Goal: Obtain resource: Obtain resource

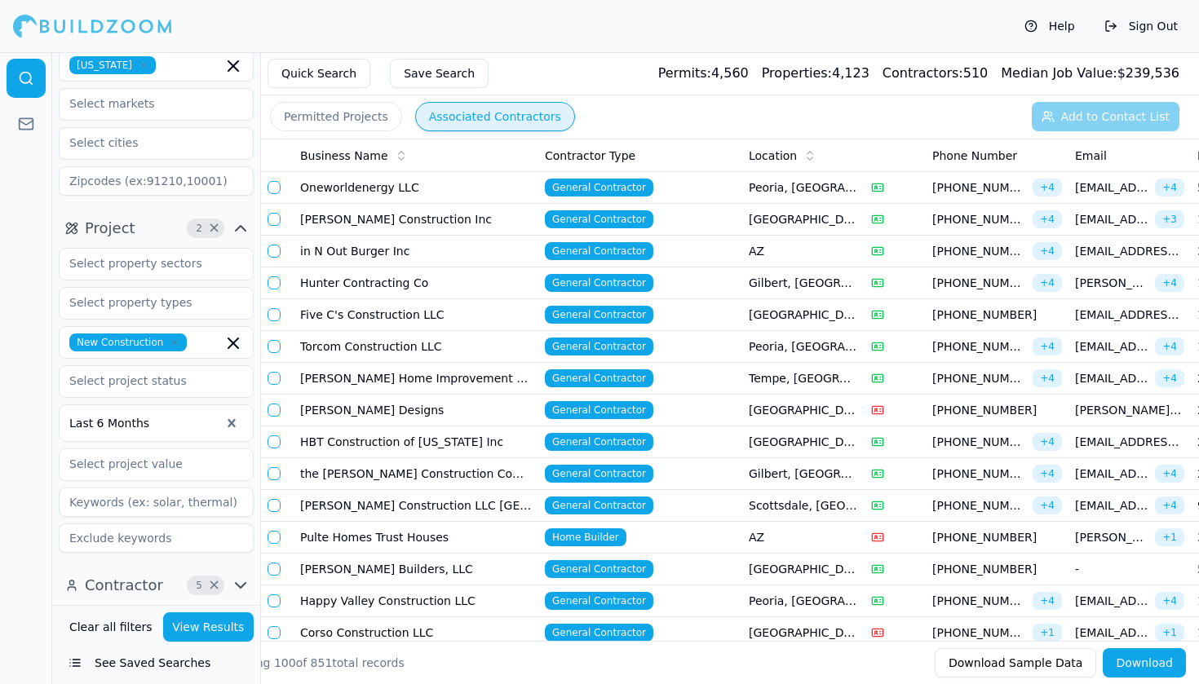
click at [120, 664] on button "See Saved Searches" at bounding box center [156, 662] width 195 height 29
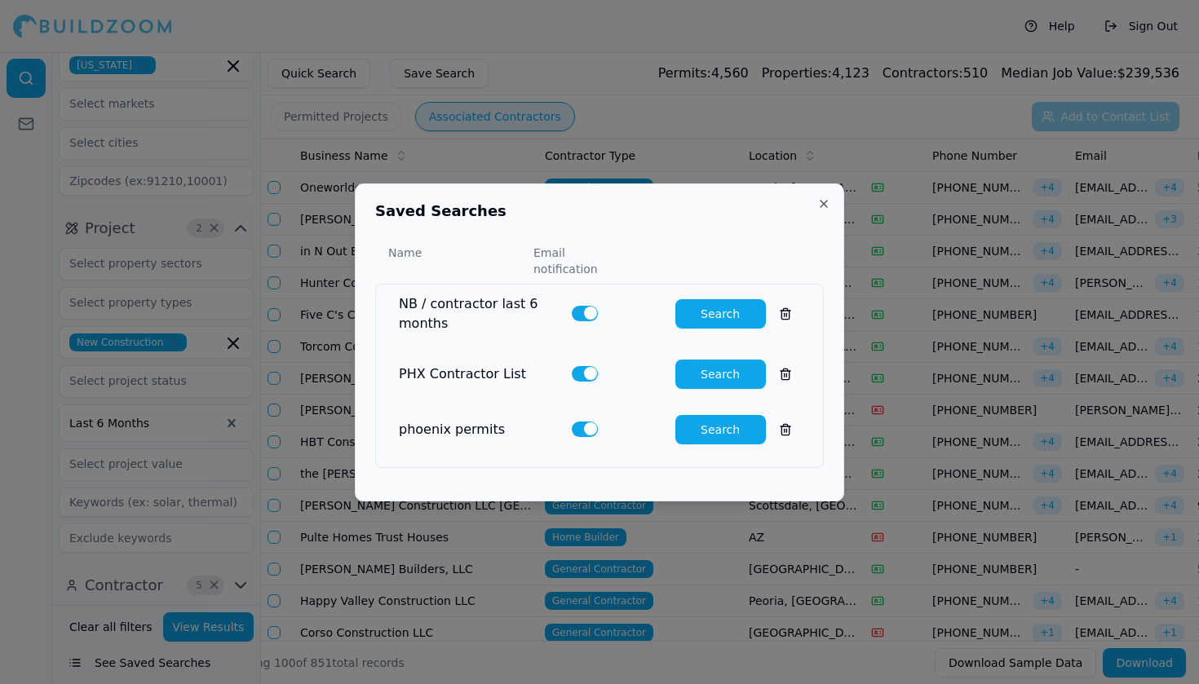
click at [720, 305] on button "Search" at bounding box center [720, 313] width 91 height 29
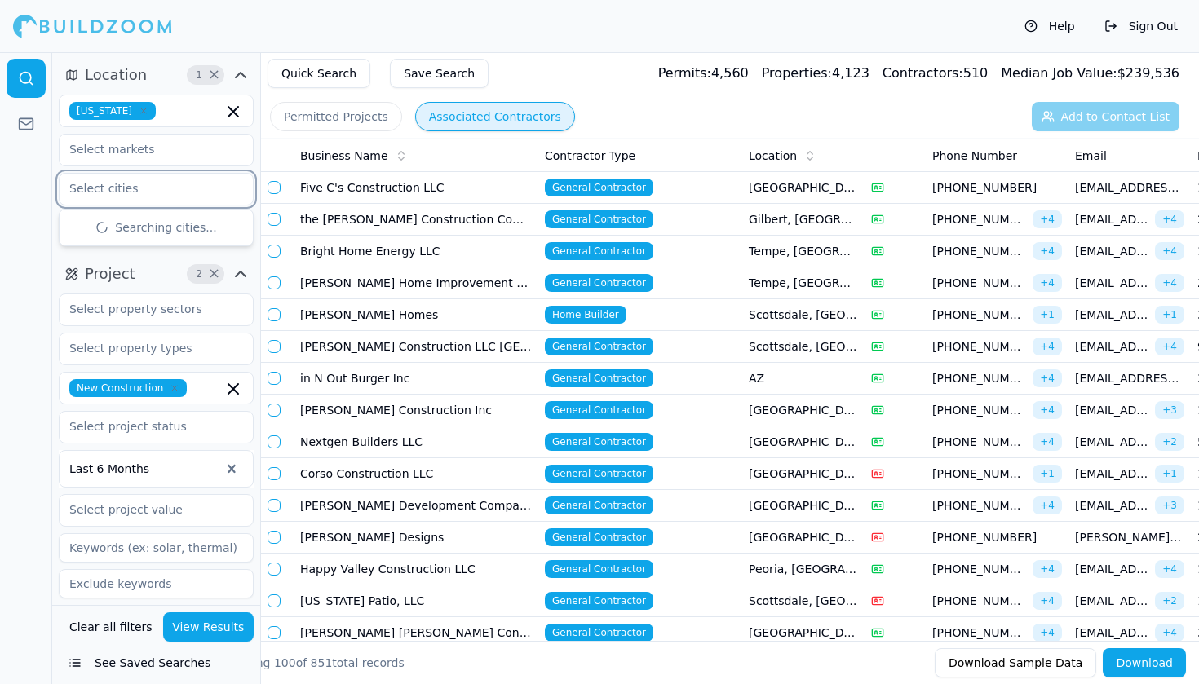
click at [135, 188] on input "text" at bounding box center [146, 188] width 173 height 29
type input "Casa"
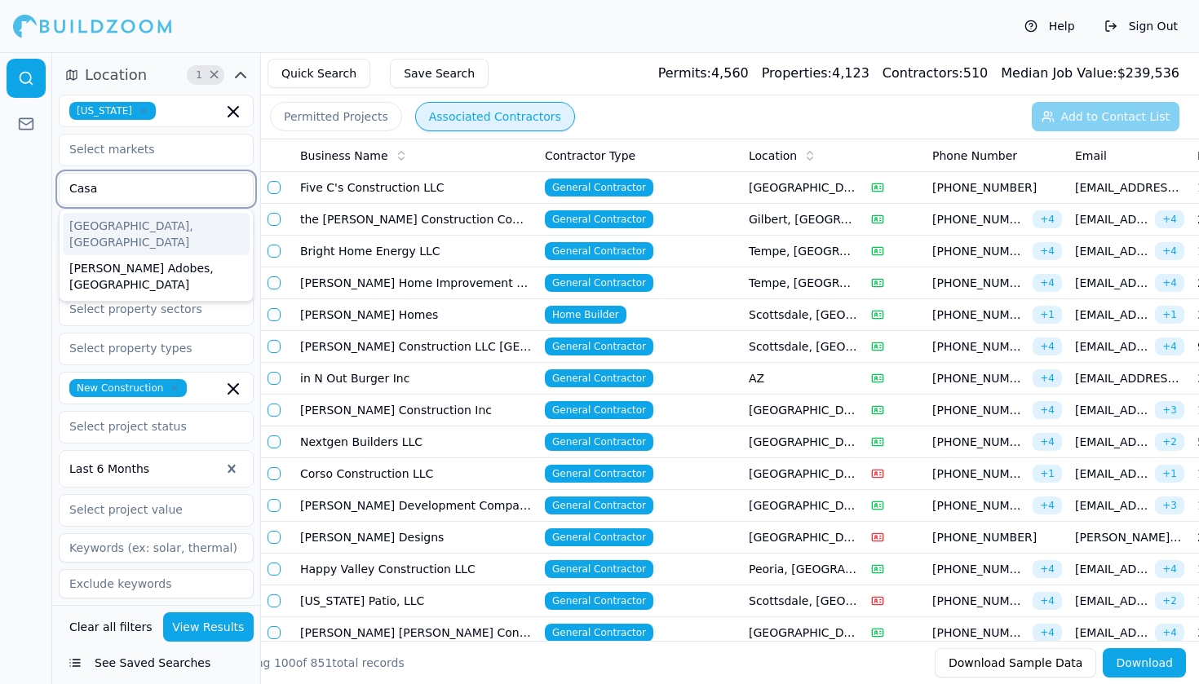
click at [120, 232] on div "[GEOGRAPHIC_DATA], [GEOGRAPHIC_DATA]" at bounding box center [156, 234] width 187 height 42
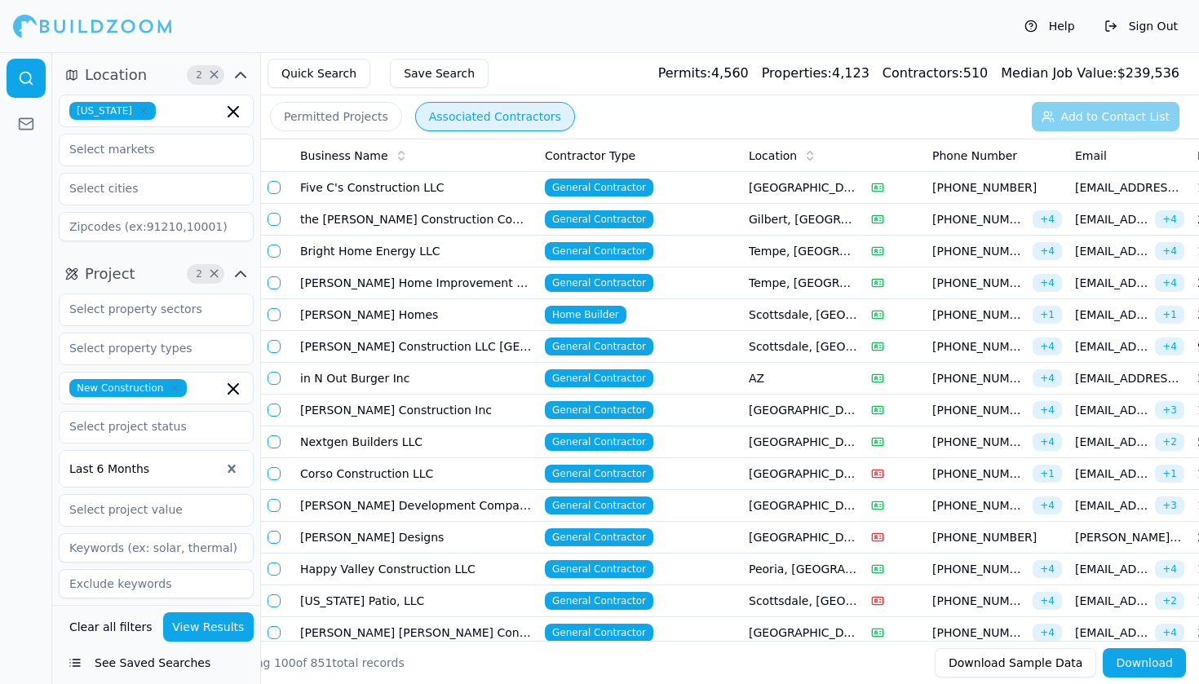
click at [29, 206] on div at bounding box center [26, 368] width 52 height 632
click at [121, 188] on input "text" at bounding box center [146, 188] width 173 height 29
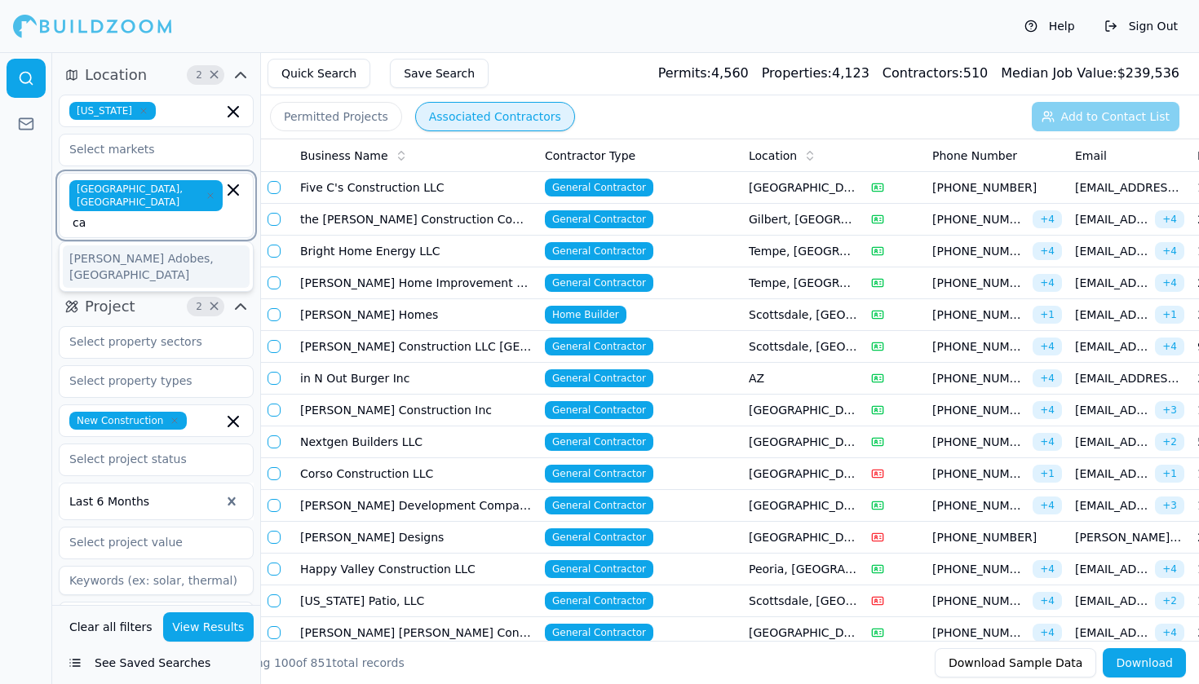
type input "c"
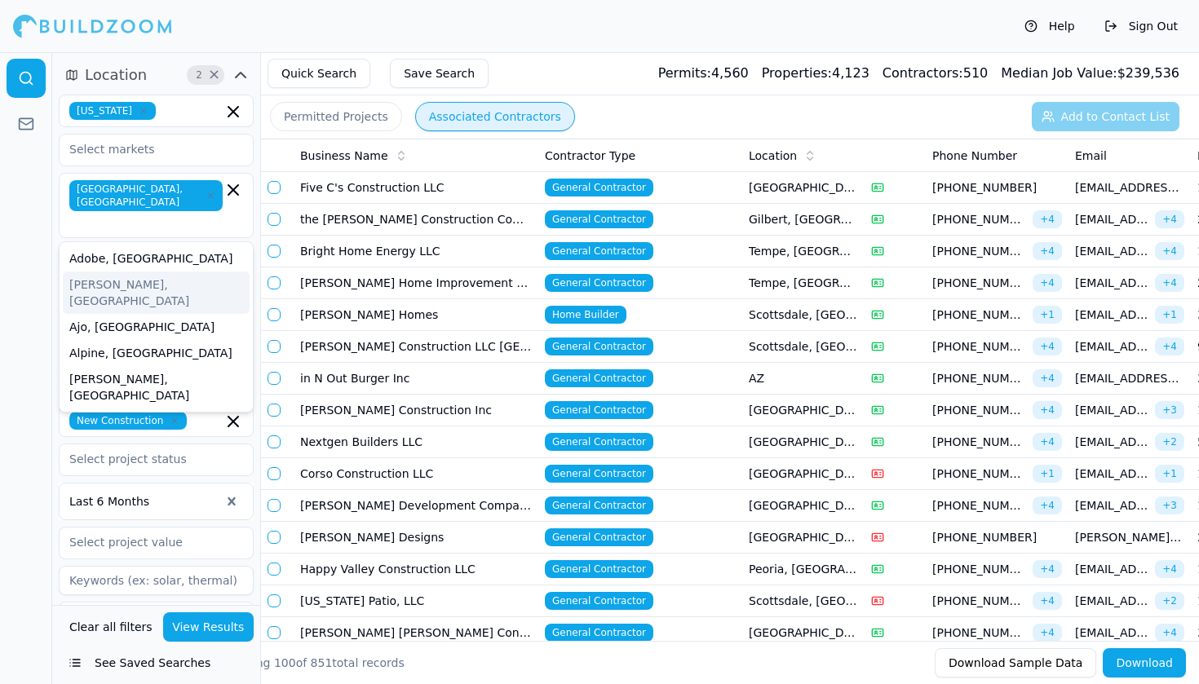
click at [42, 227] on div at bounding box center [26, 368] width 52 height 632
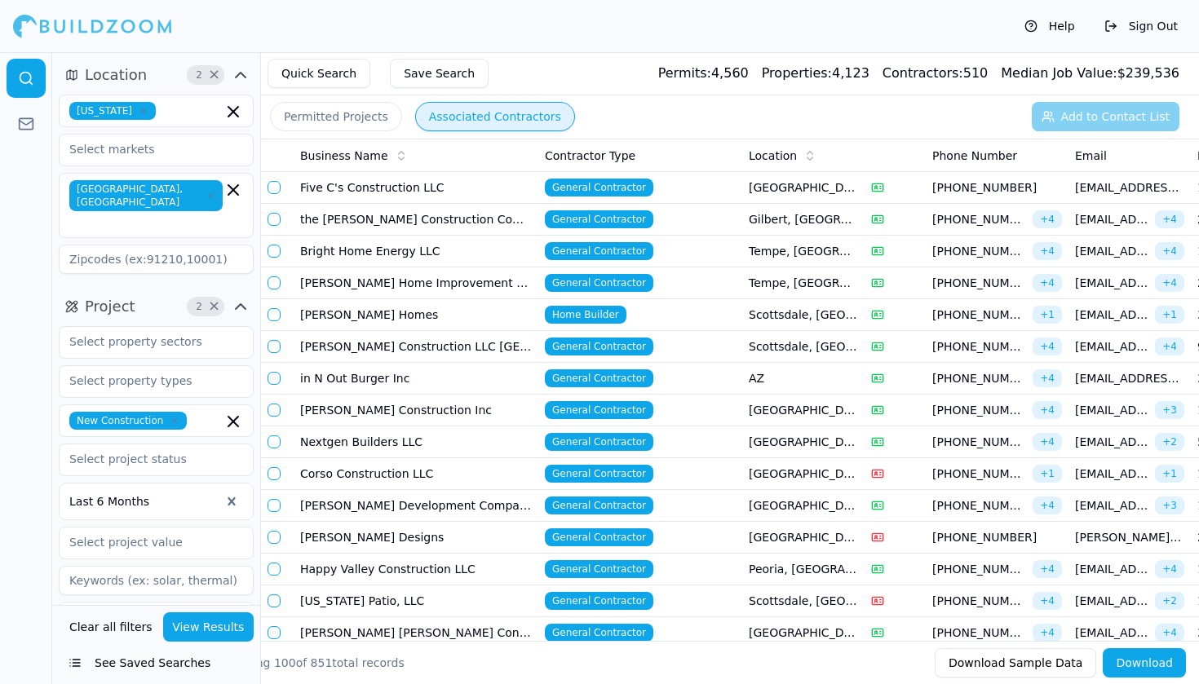
click at [208, 623] on button "View Results" at bounding box center [208, 627] width 91 height 29
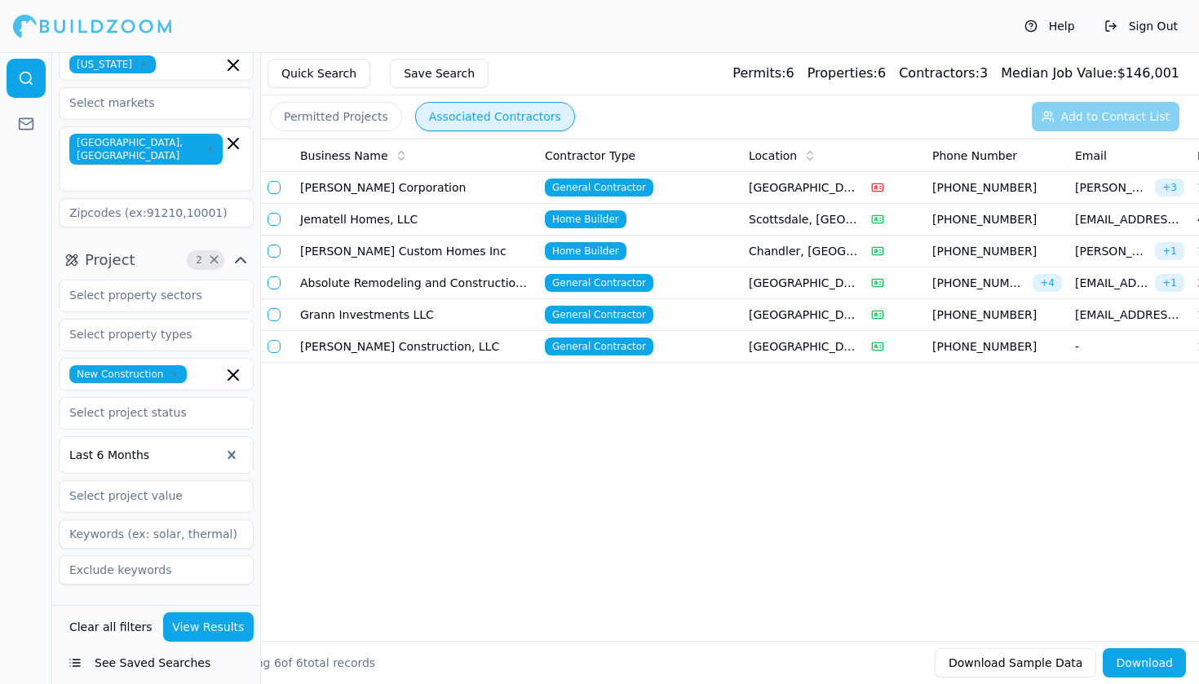
scroll to position [46, 0]
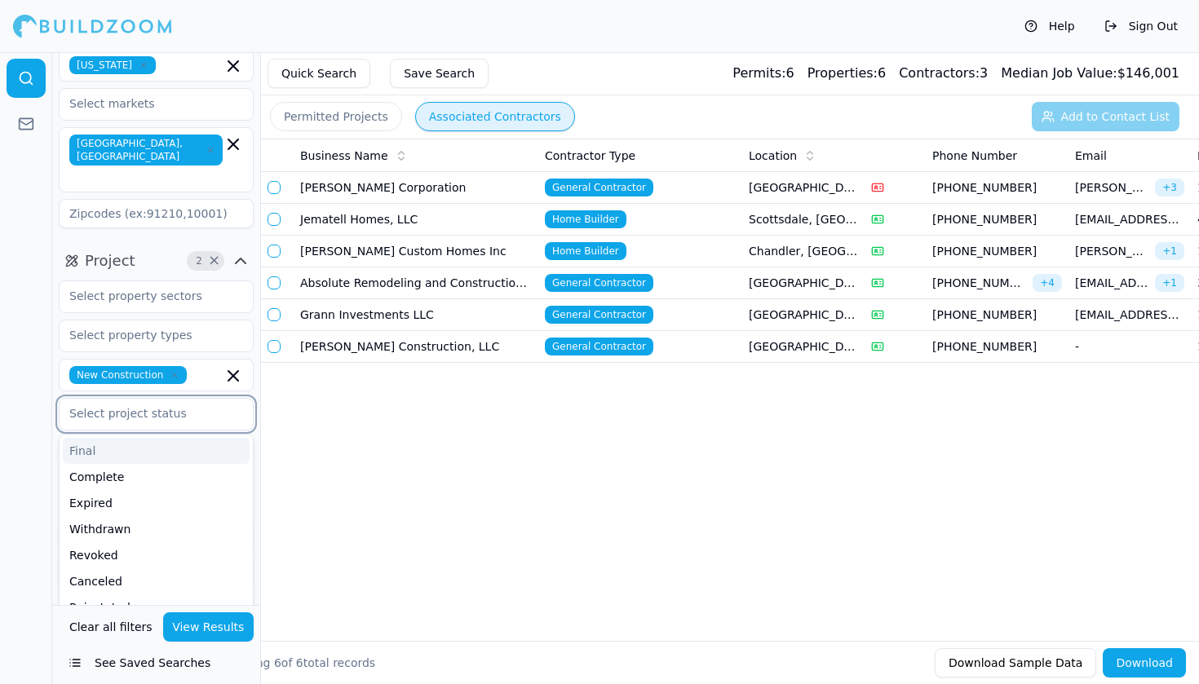
click at [141, 399] on input "text" at bounding box center [146, 413] width 173 height 29
click at [39, 404] on div at bounding box center [26, 368] width 52 height 632
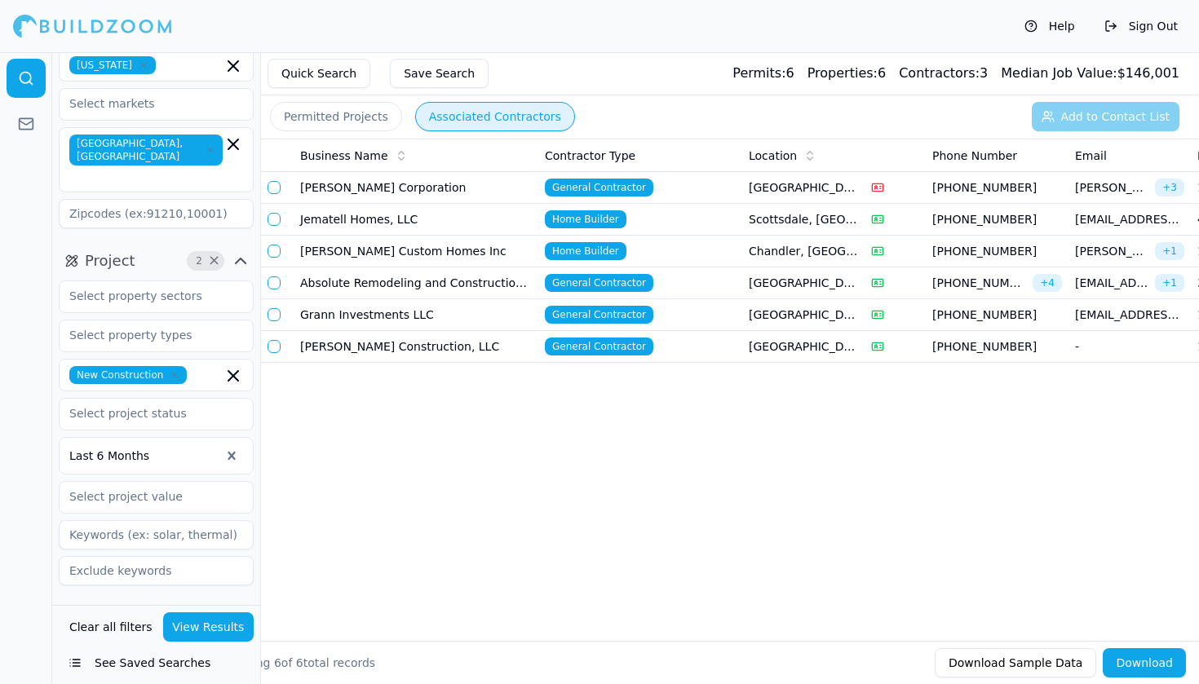
click at [132, 283] on div "New Construction Last 6 Months" at bounding box center [156, 433] width 195 height 305
click at [132, 281] on input "text" at bounding box center [146, 295] width 173 height 29
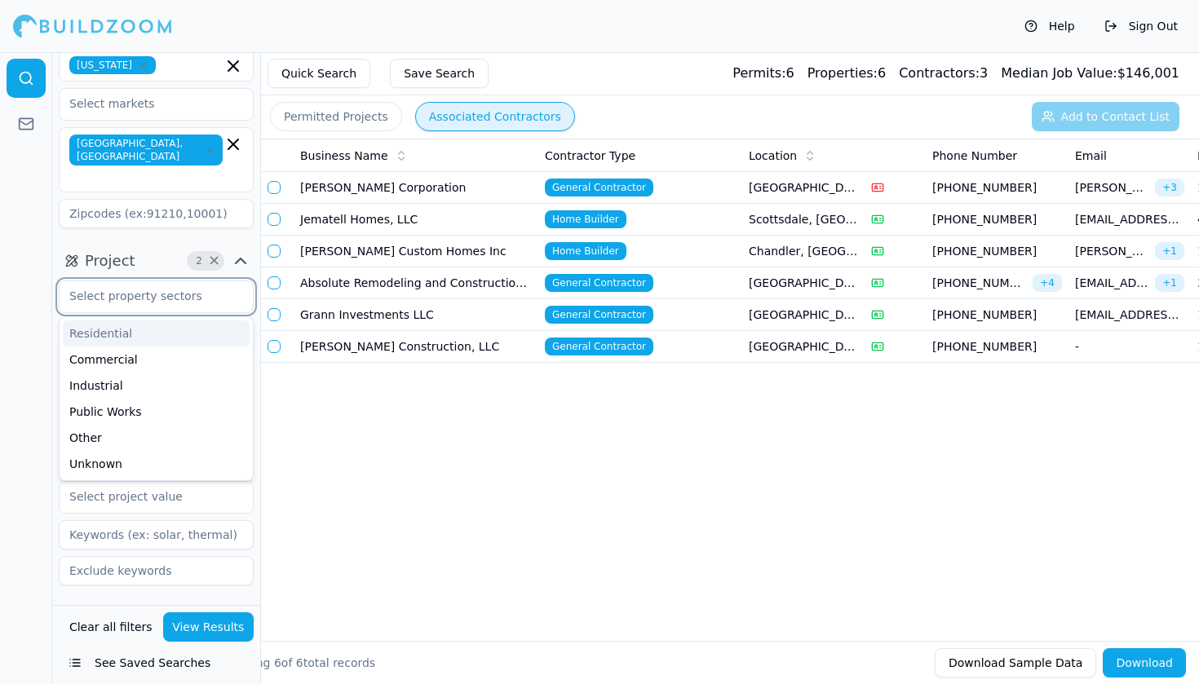
click at [119, 321] on div "Residential" at bounding box center [156, 334] width 187 height 26
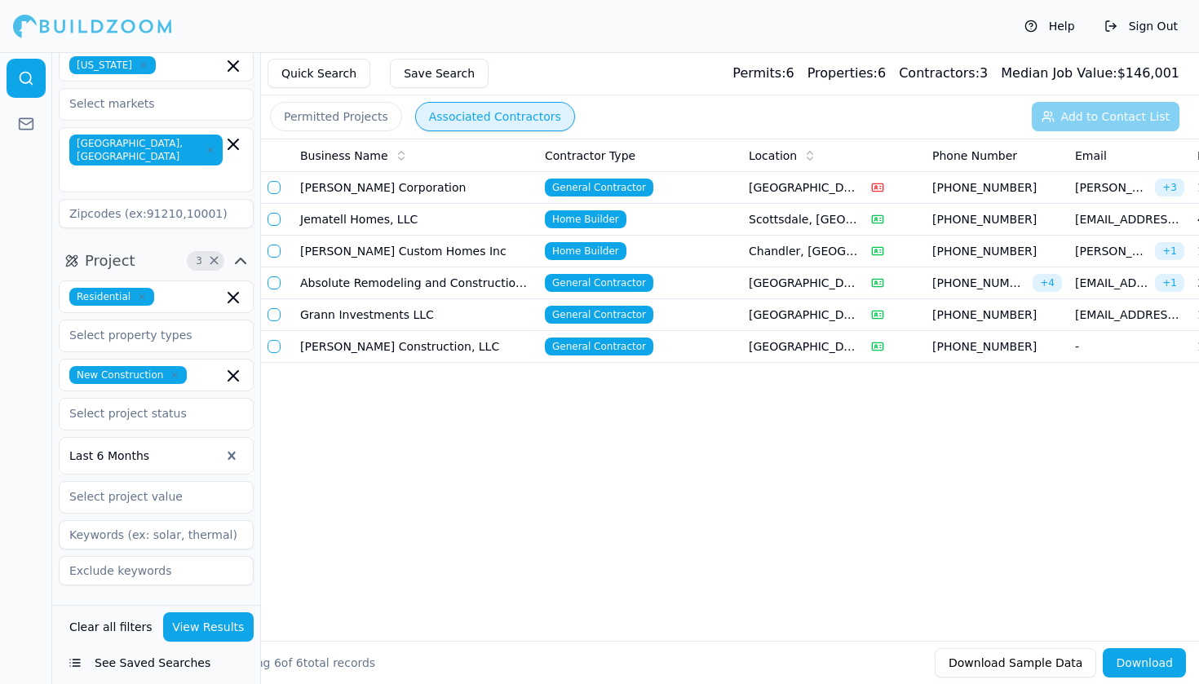
click at [20, 339] on div at bounding box center [26, 368] width 52 height 632
click at [131, 321] on input "text" at bounding box center [146, 335] width 173 height 29
click at [7, 449] on div at bounding box center [26, 368] width 52 height 632
click at [211, 639] on button "View Results" at bounding box center [208, 627] width 91 height 29
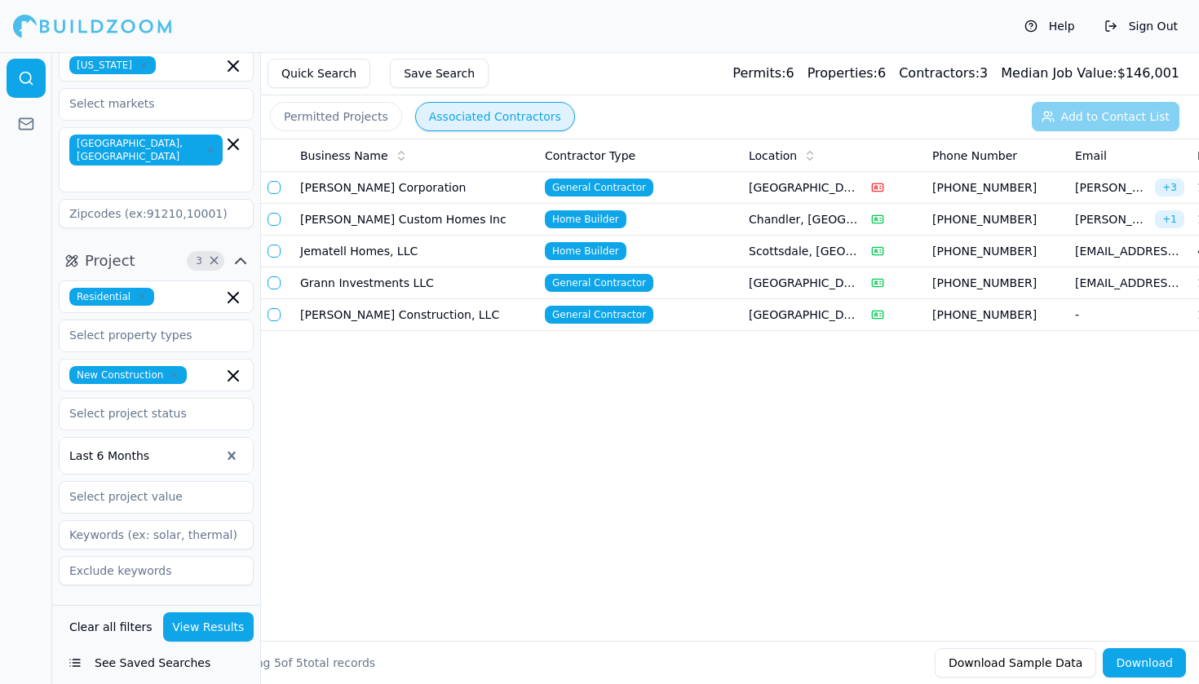
click at [1132, 666] on button "Download" at bounding box center [1144, 662] width 83 height 29
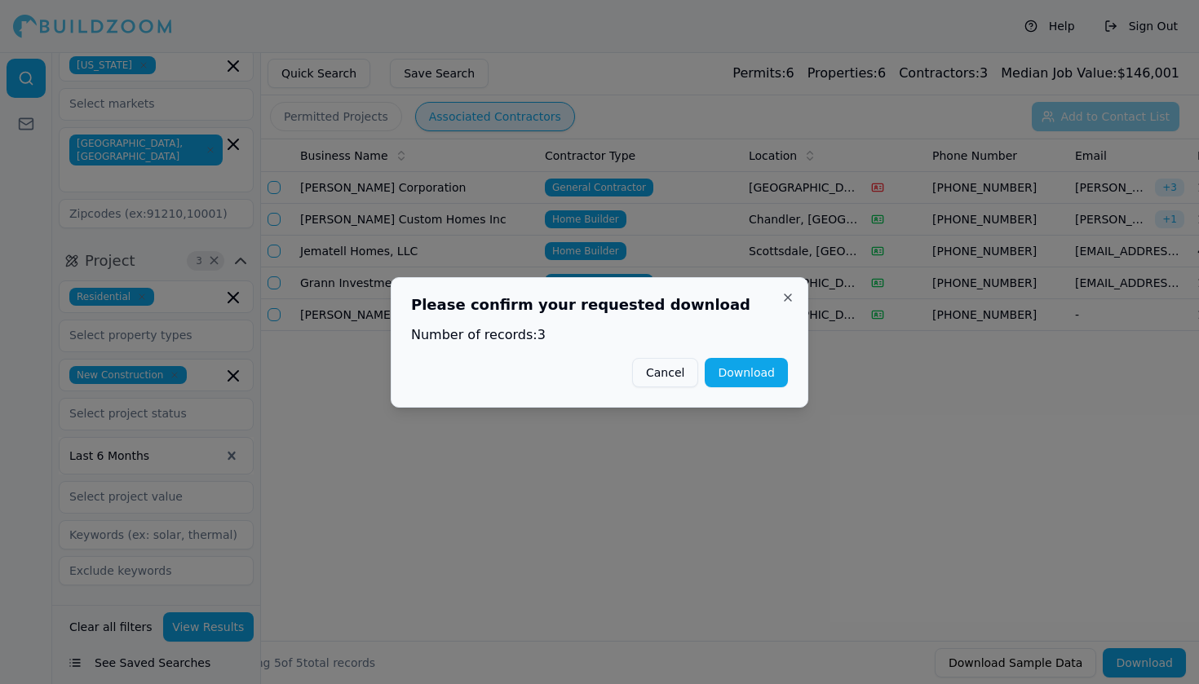
click at [787, 294] on button "Close" at bounding box center [787, 297] width 13 height 13
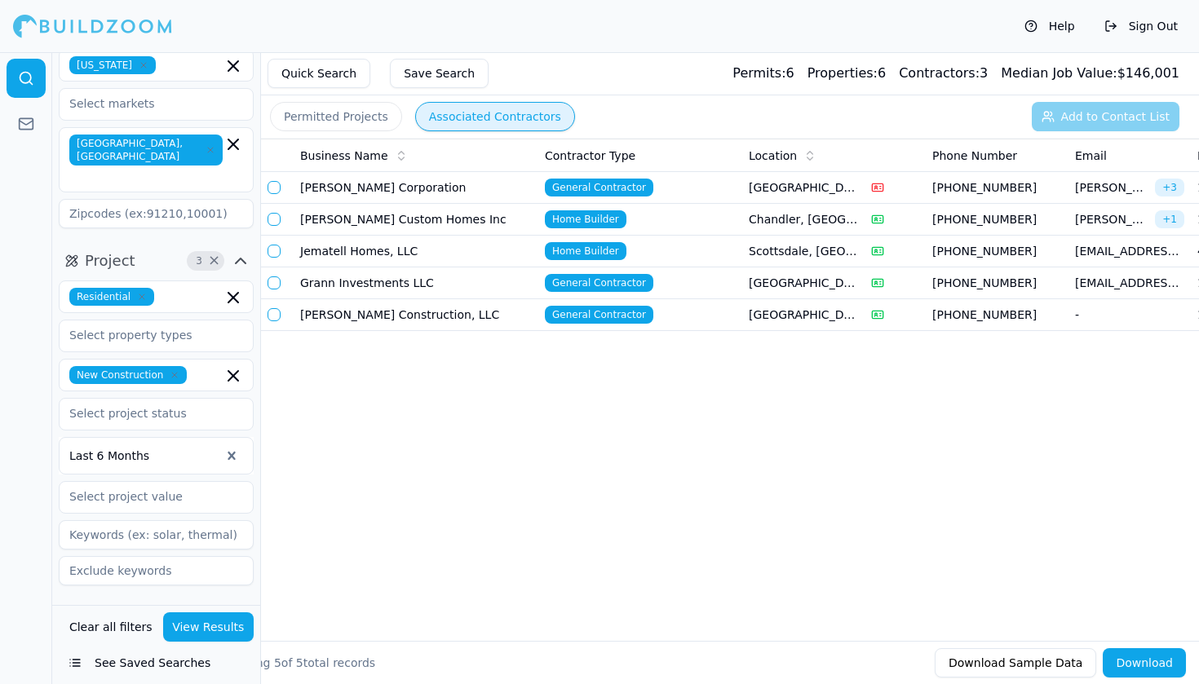
click at [232, 609] on icon "button" at bounding box center [241, 619] width 20 height 20
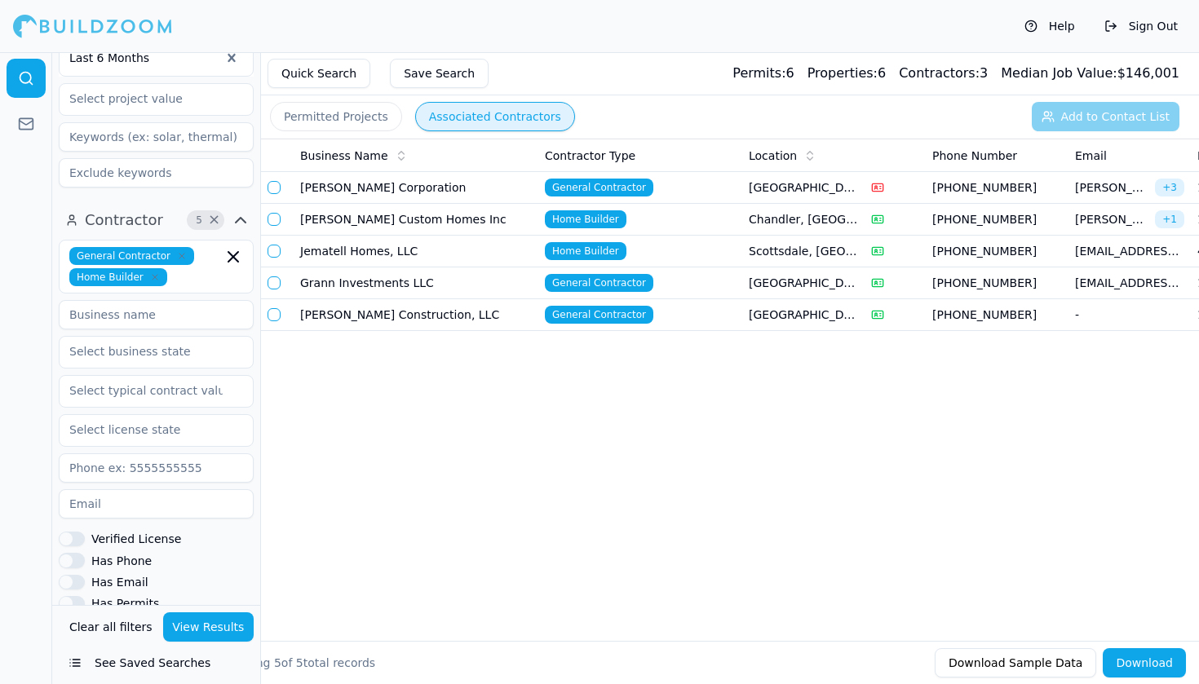
scroll to position [394, 0]
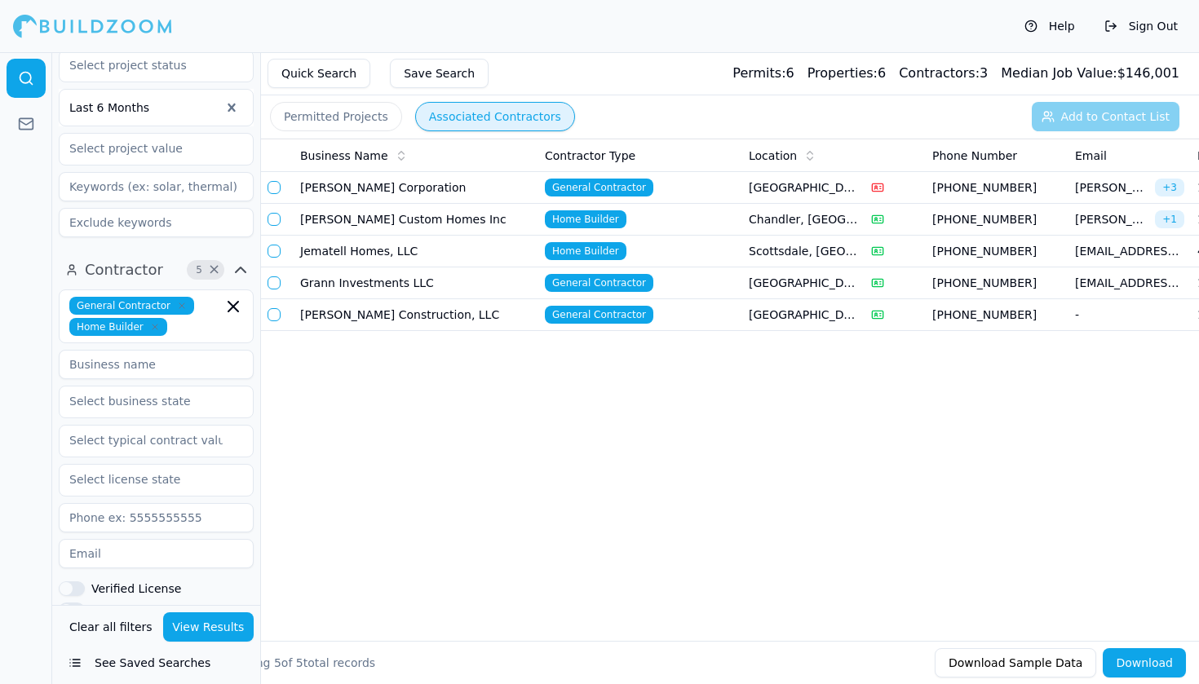
click at [1132, 666] on button "Download" at bounding box center [1144, 662] width 83 height 29
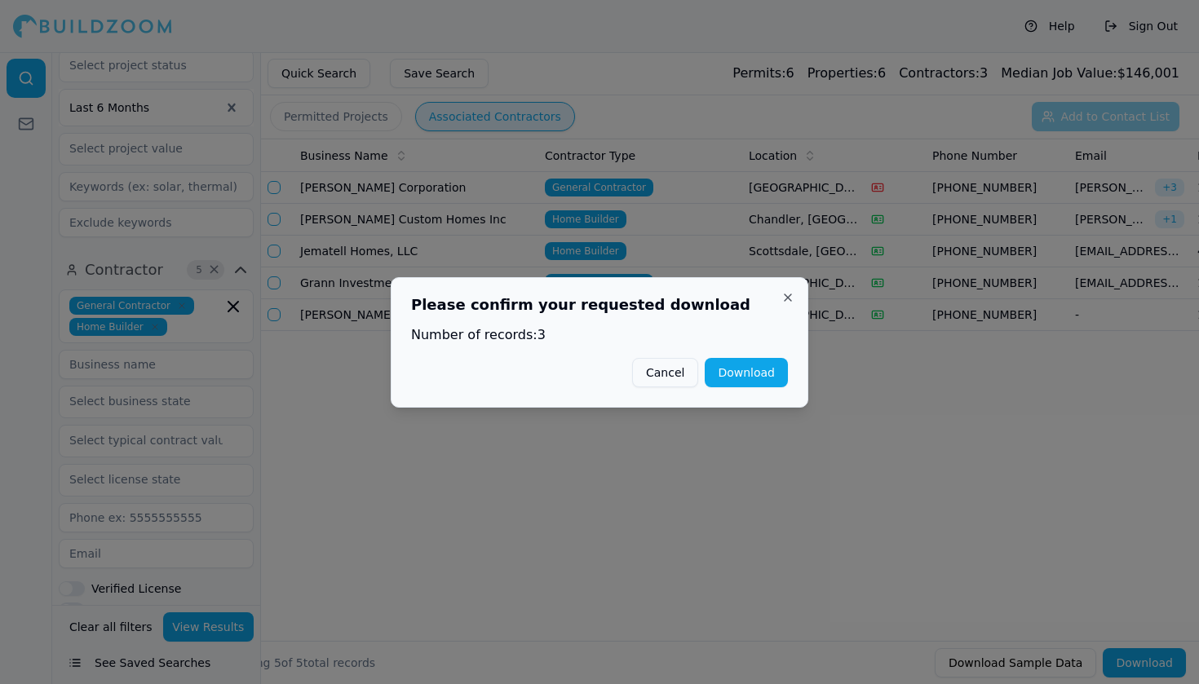
click at [747, 370] on button "Download" at bounding box center [746, 372] width 83 height 29
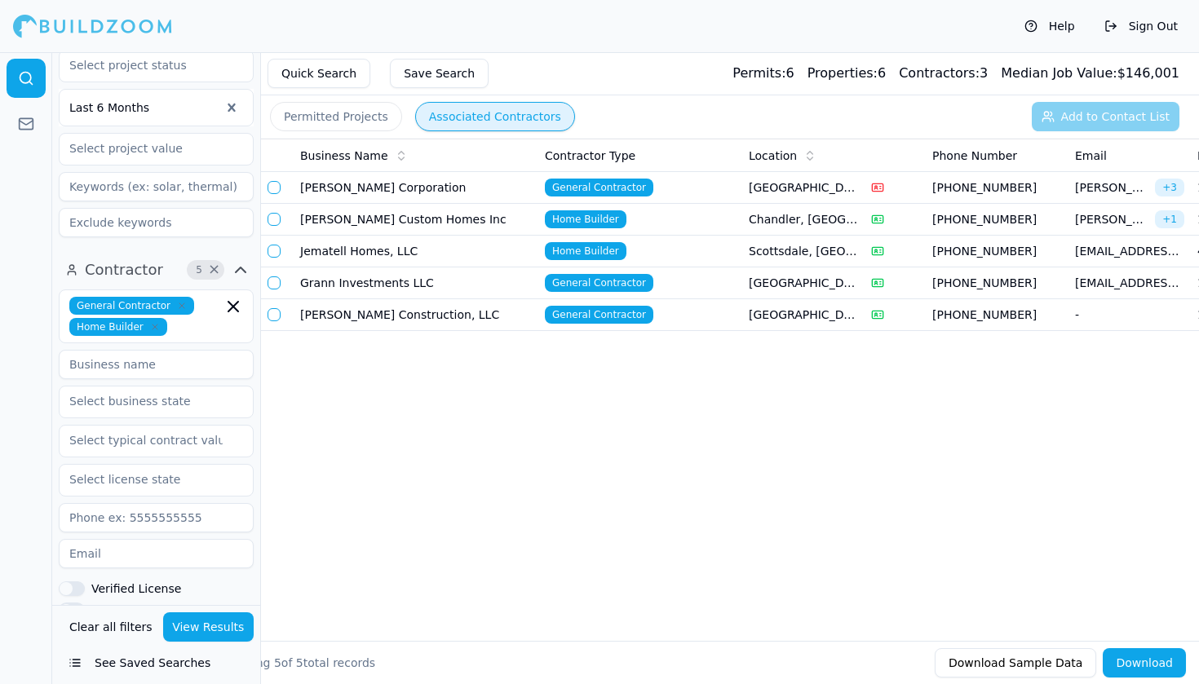
click at [308, 365] on div "Business Name Contractor Type Location Phone Number Email Matching Permits All …" at bounding box center [730, 364] width 938 height 450
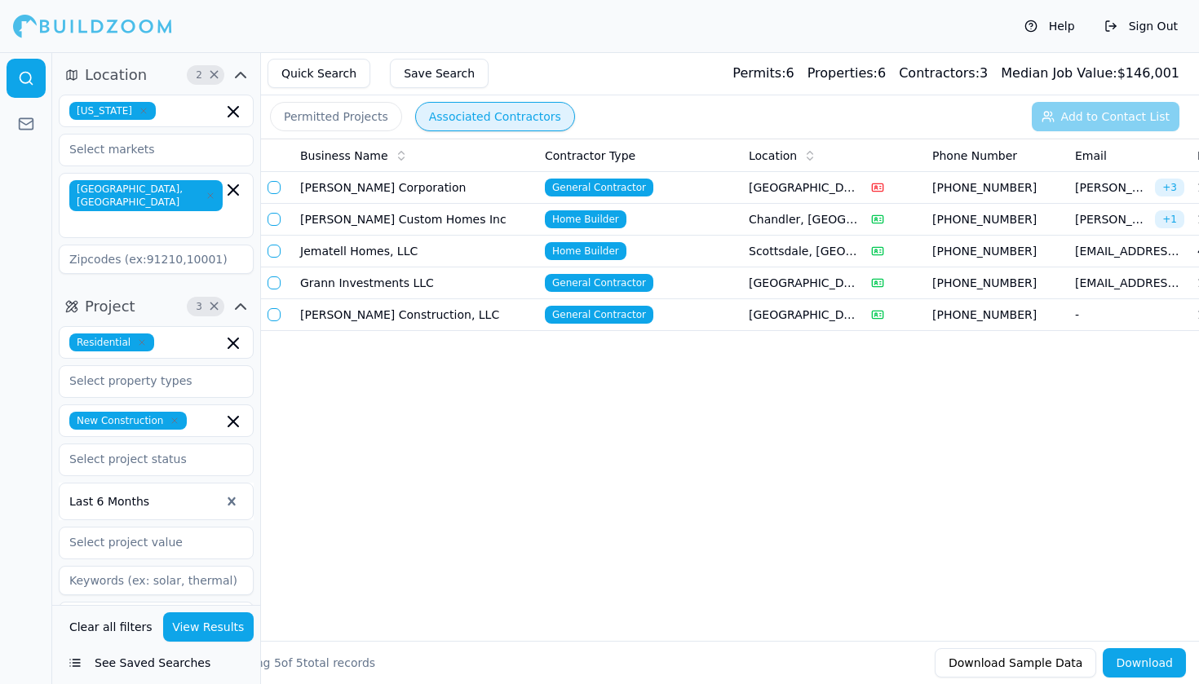
scroll to position [0, 0]
click at [201, 215] on input "text" at bounding box center [148, 223] width 150 height 16
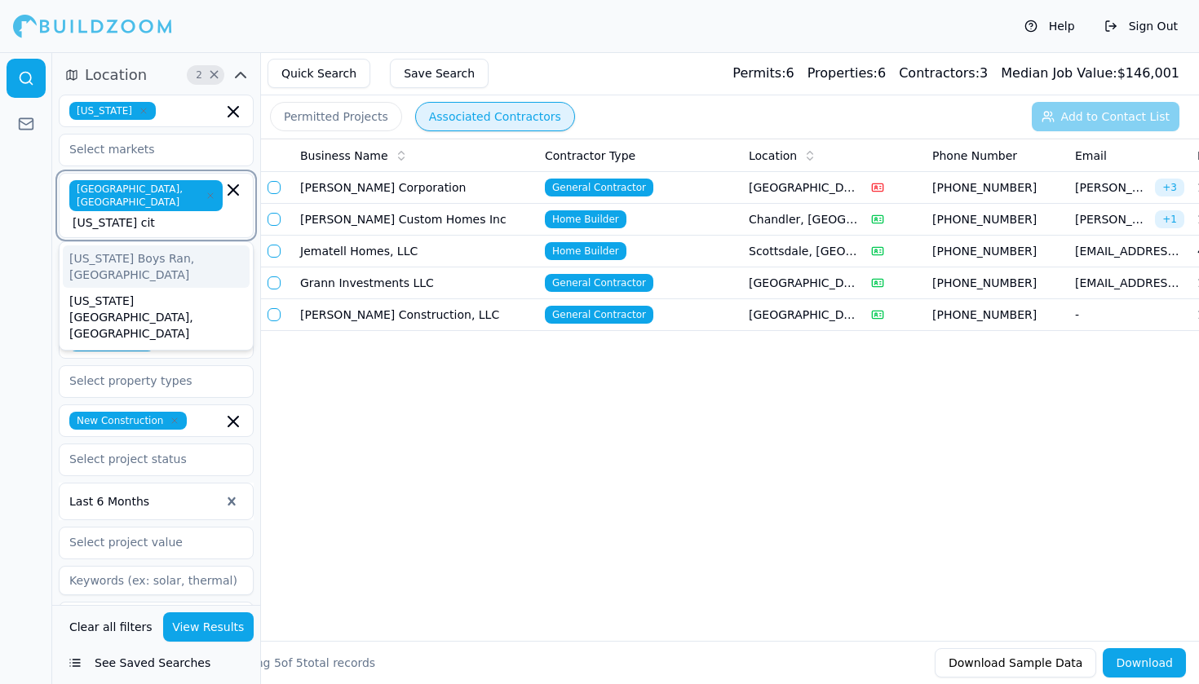
type input "[US_STATE][GEOGRAPHIC_DATA]"
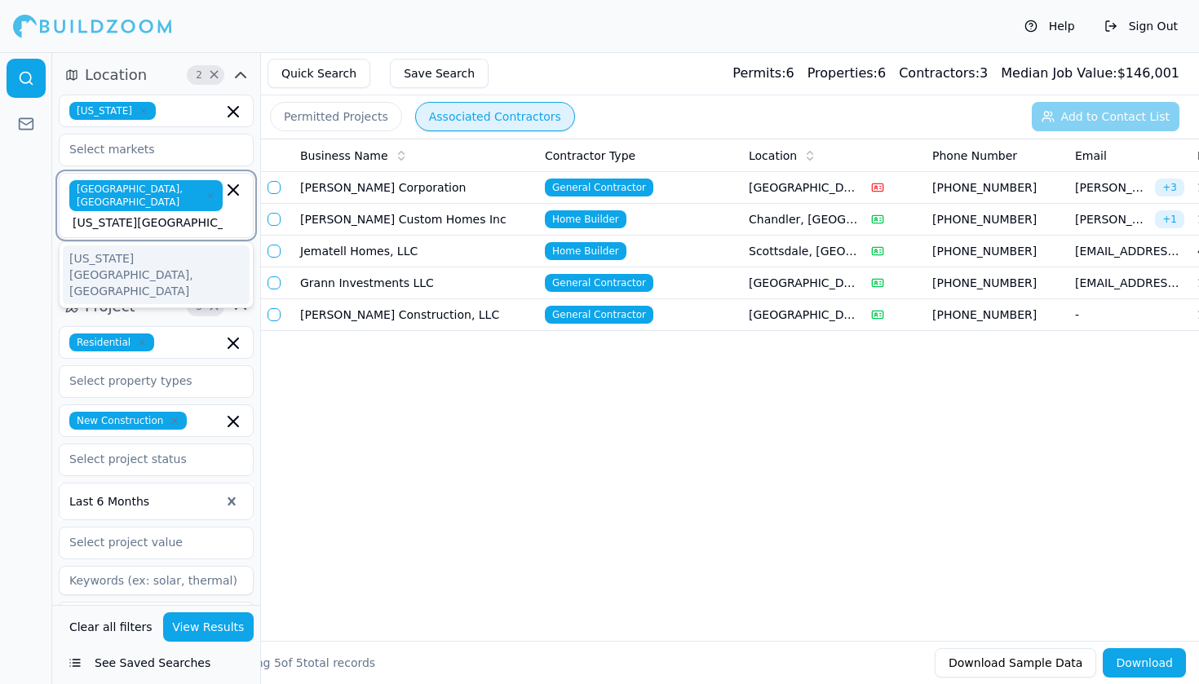
click at [130, 246] on div "[US_STATE][GEOGRAPHIC_DATA], [GEOGRAPHIC_DATA]" at bounding box center [156, 275] width 187 height 59
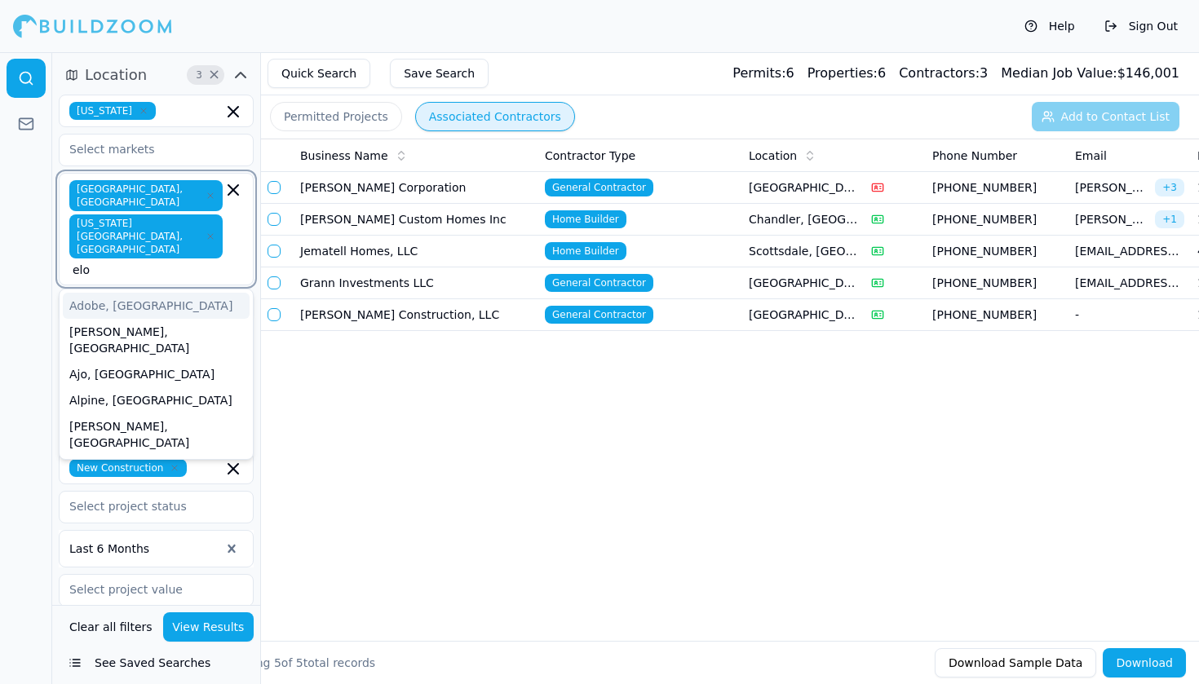
type input "[PERSON_NAME]"
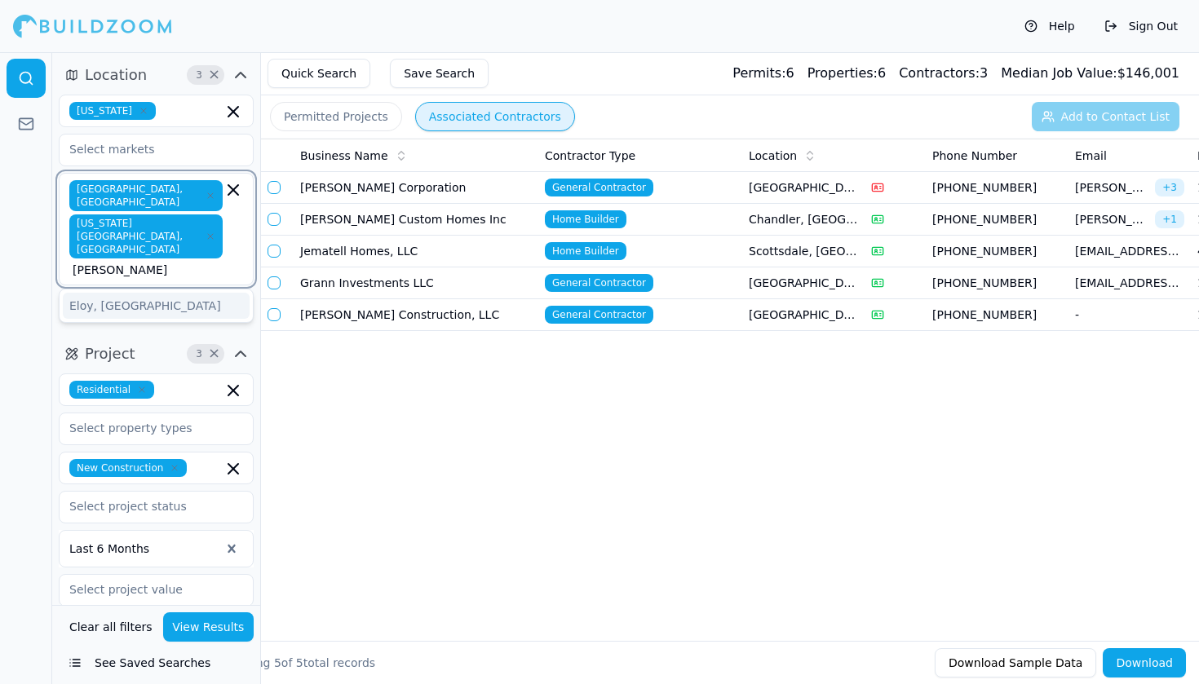
click at [168, 293] on div "Eloy, [GEOGRAPHIC_DATA]" at bounding box center [156, 306] width 187 height 26
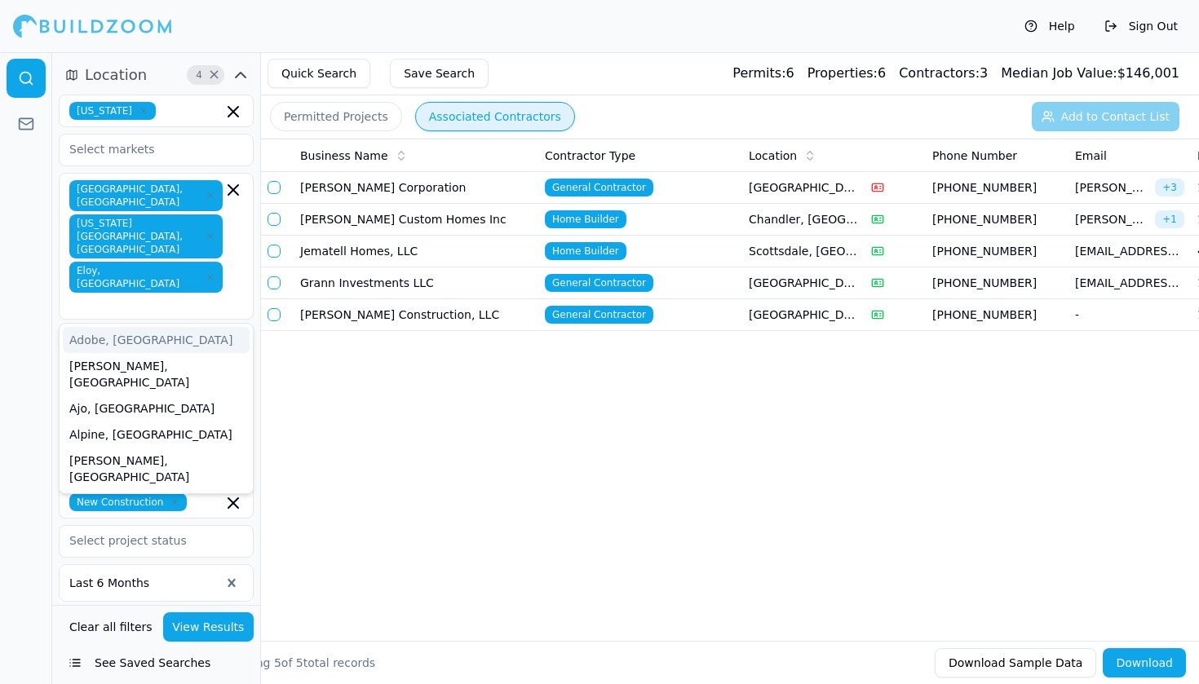
click at [31, 283] on div at bounding box center [26, 368] width 52 height 632
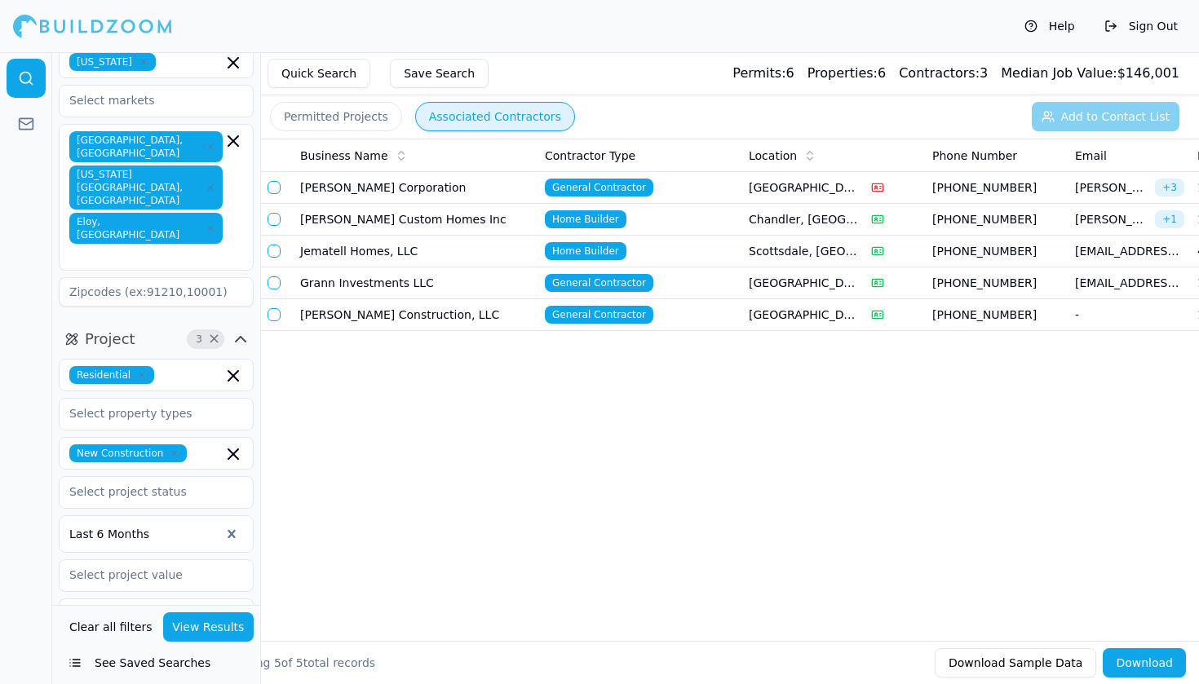
scroll to position [53, 0]
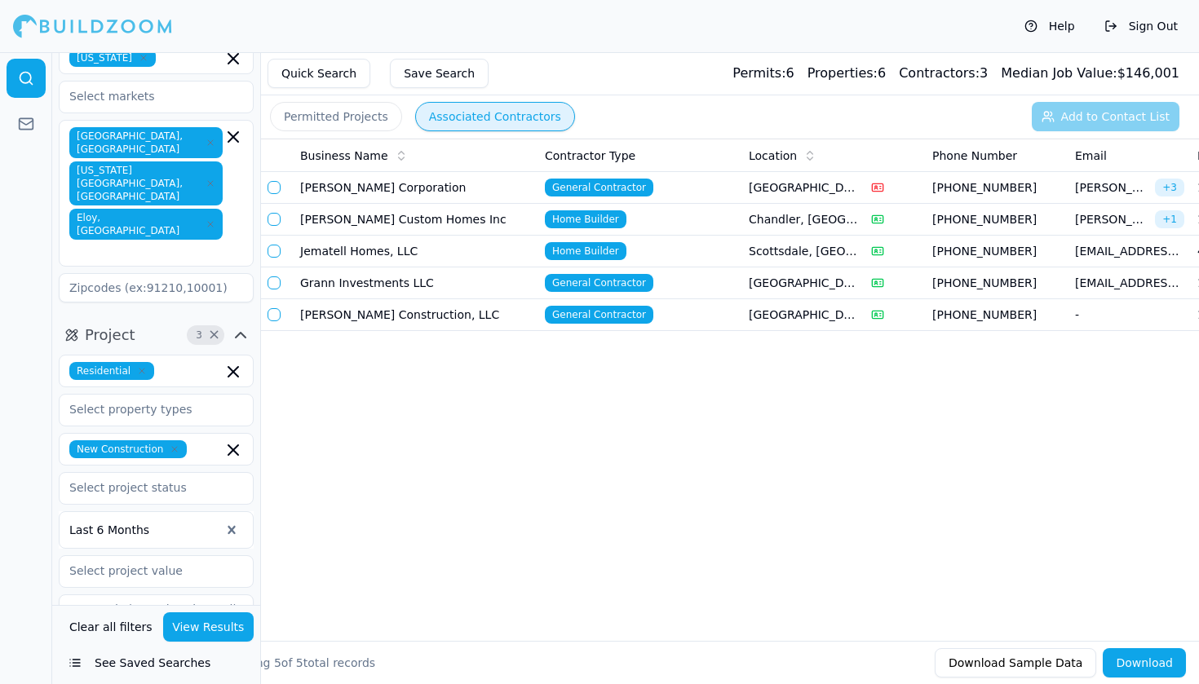
click at [189, 440] on div "New Construction" at bounding box center [156, 449] width 174 height 18
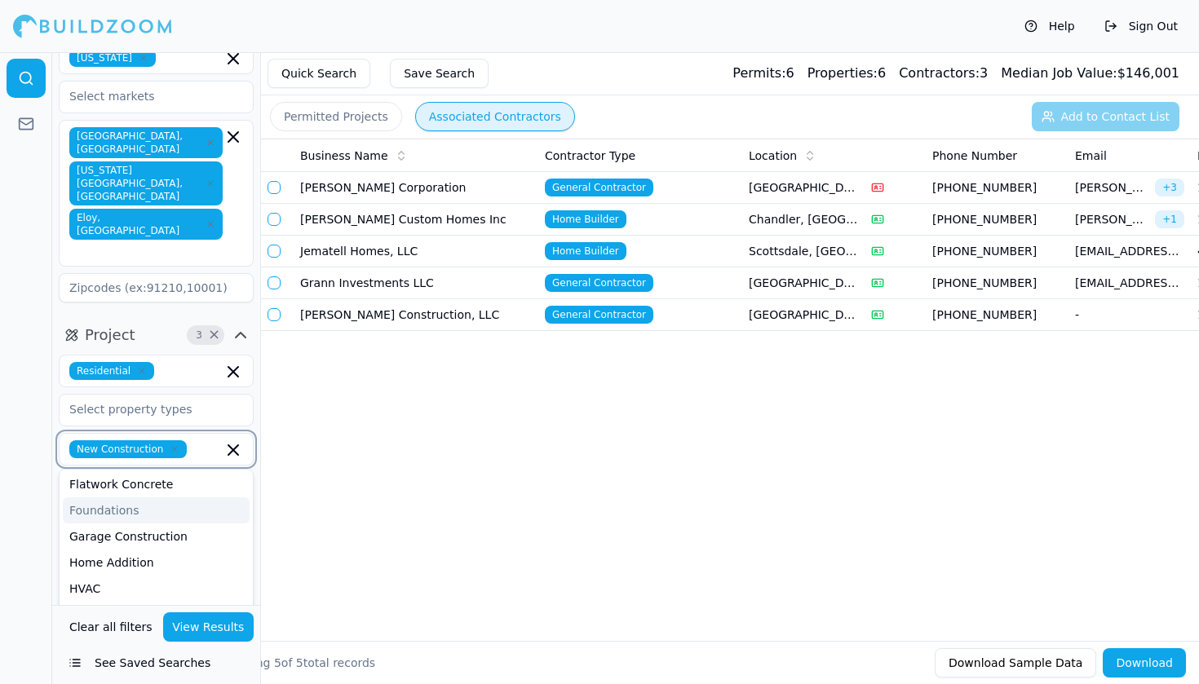
scroll to position [272, 0]
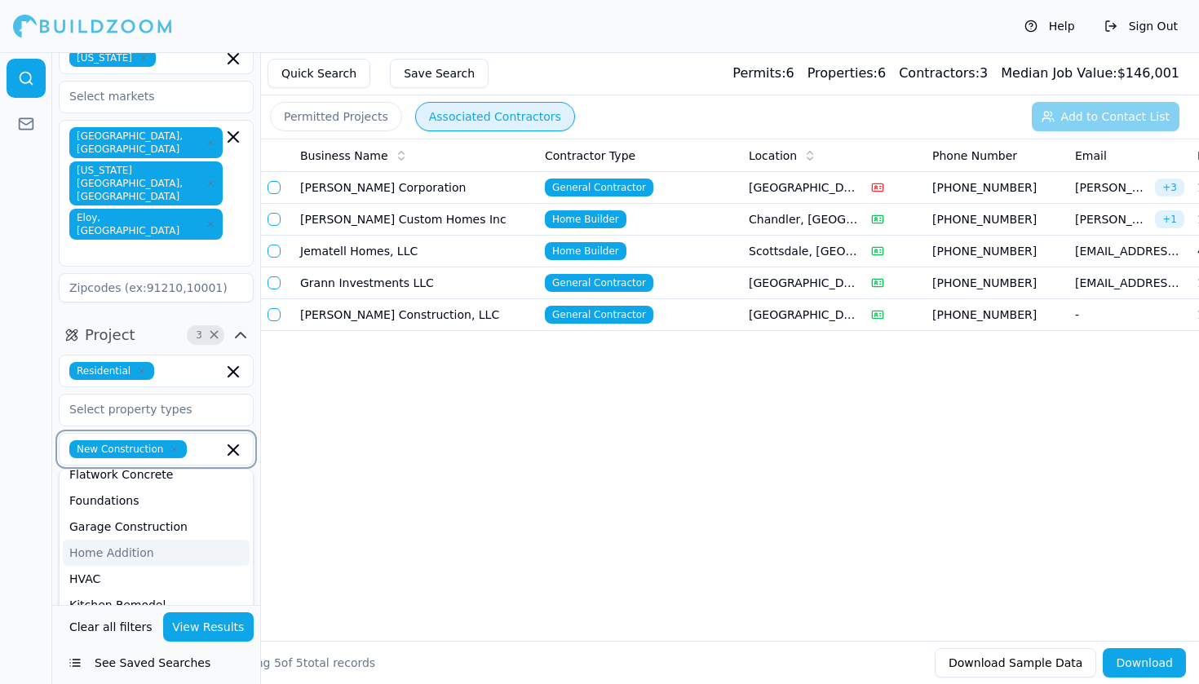
click at [135, 540] on div "Home Addition" at bounding box center [156, 553] width 187 height 26
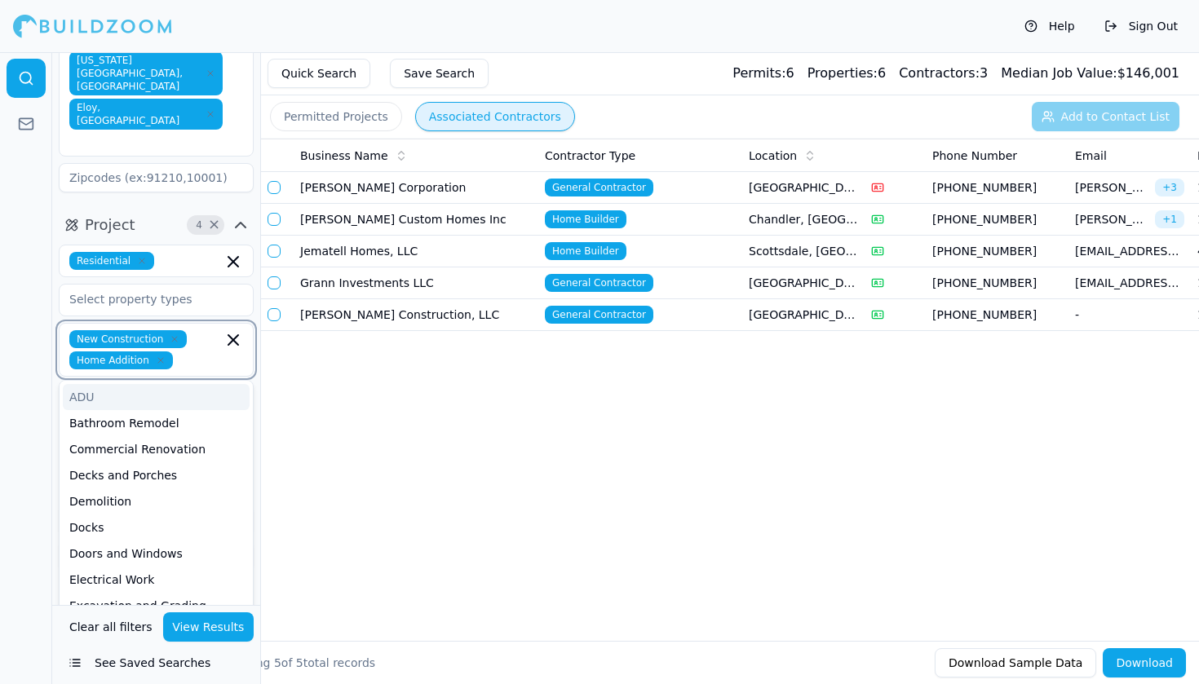
click at [121, 384] on div "ADU" at bounding box center [156, 397] width 187 height 26
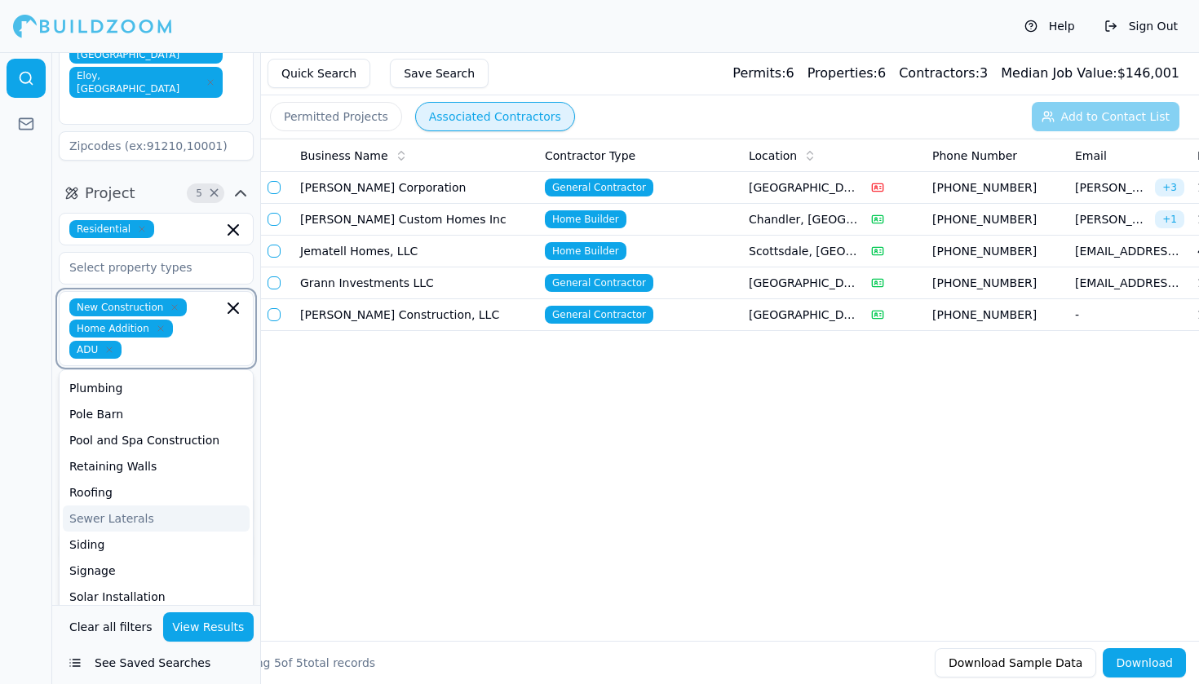
scroll to position [537, 0]
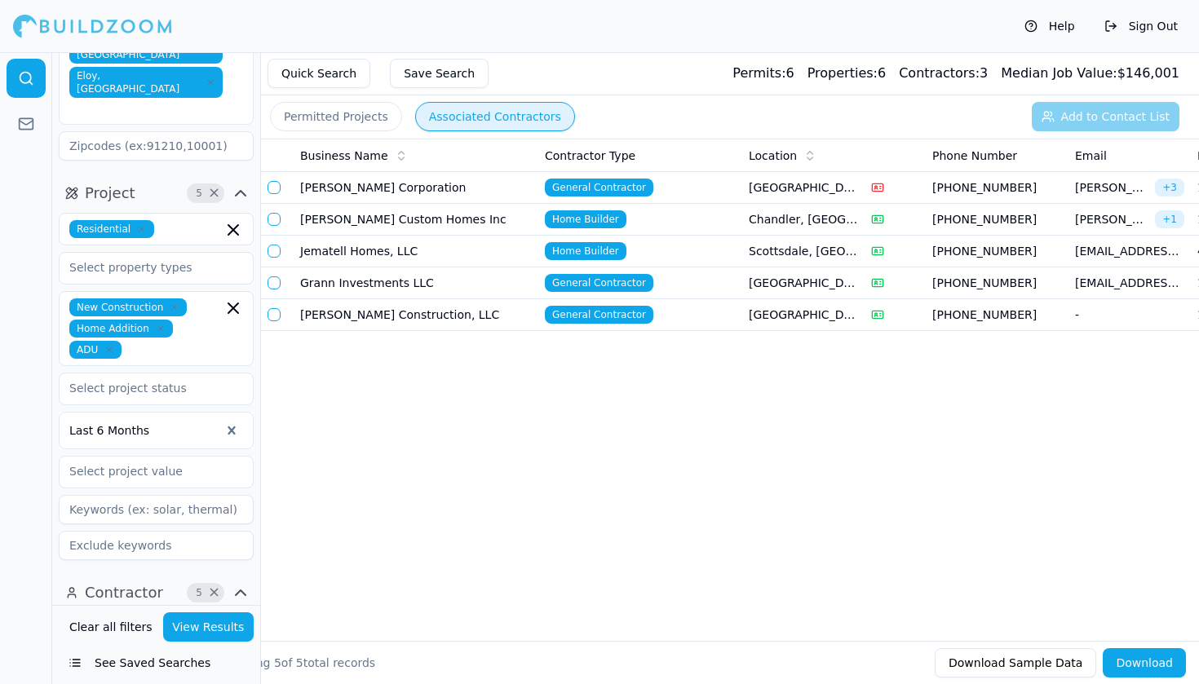
click at [48, 430] on div at bounding box center [26, 368] width 52 height 632
click at [207, 624] on button "View Results" at bounding box center [208, 627] width 91 height 29
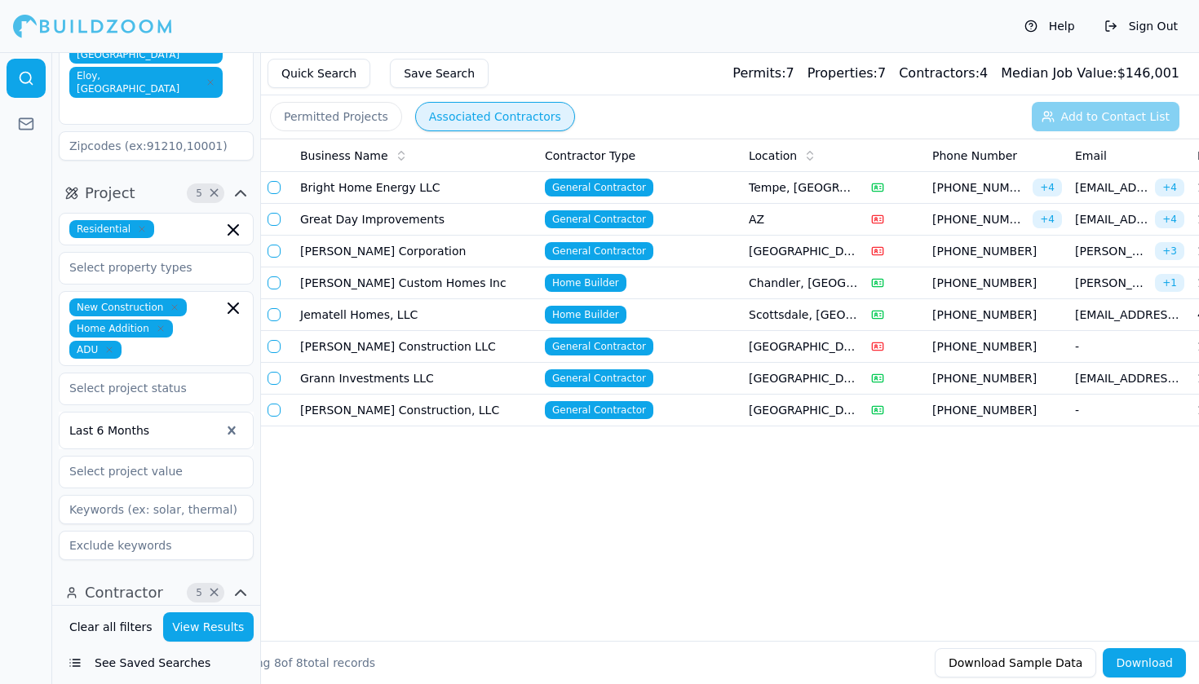
click at [1152, 666] on button "Download" at bounding box center [1144, 662] width 83 height 29
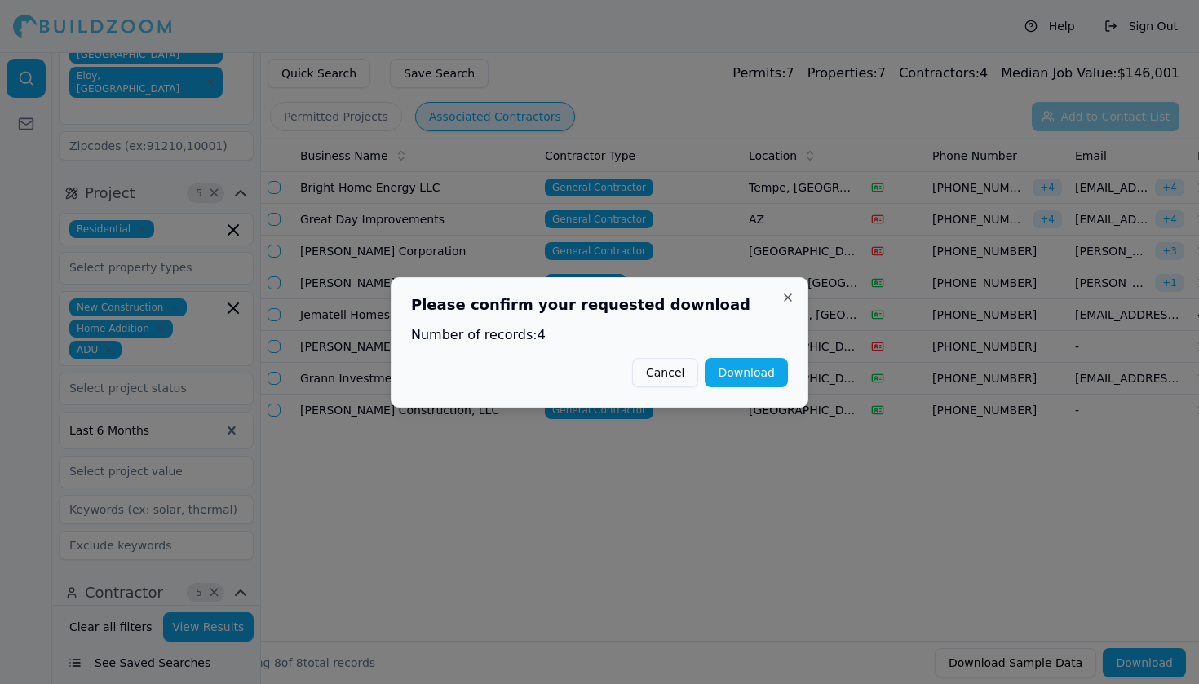
click at [789, 297] on button "Close" at bounding box center [787, 297] width 13 height 13
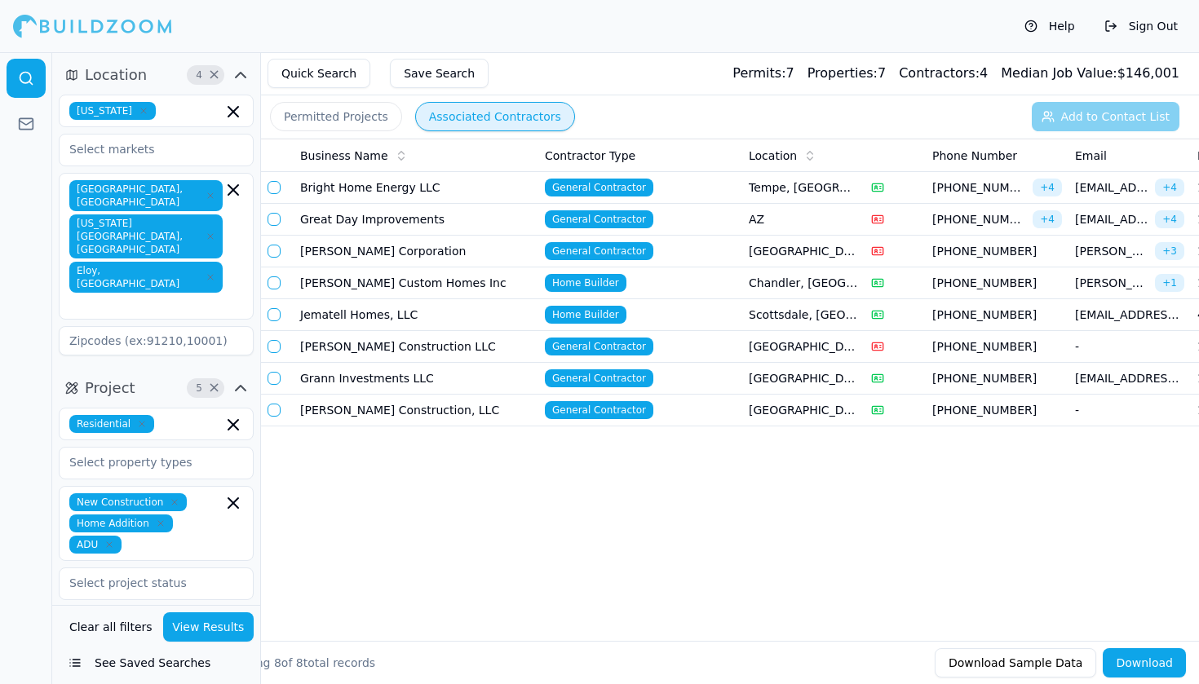
scroll to position [0, 0]
click at [162, 115] on input "text" at bounding box center [192, 111] width 60 height 18
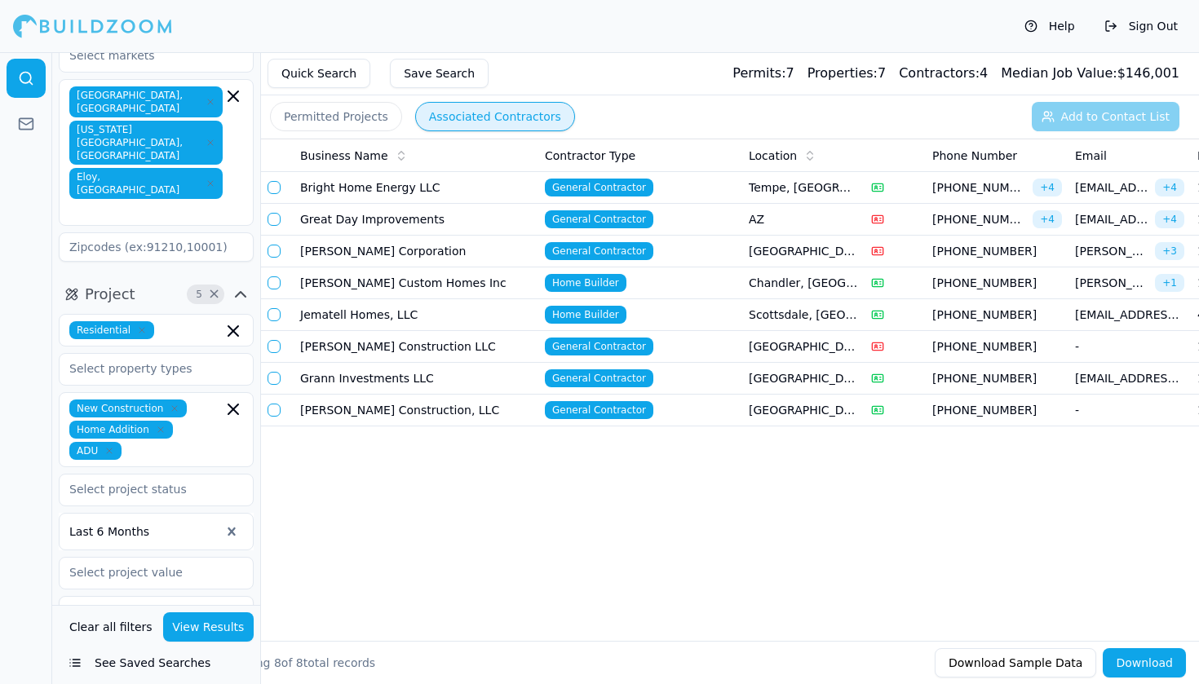
scroll to position [54, 0]
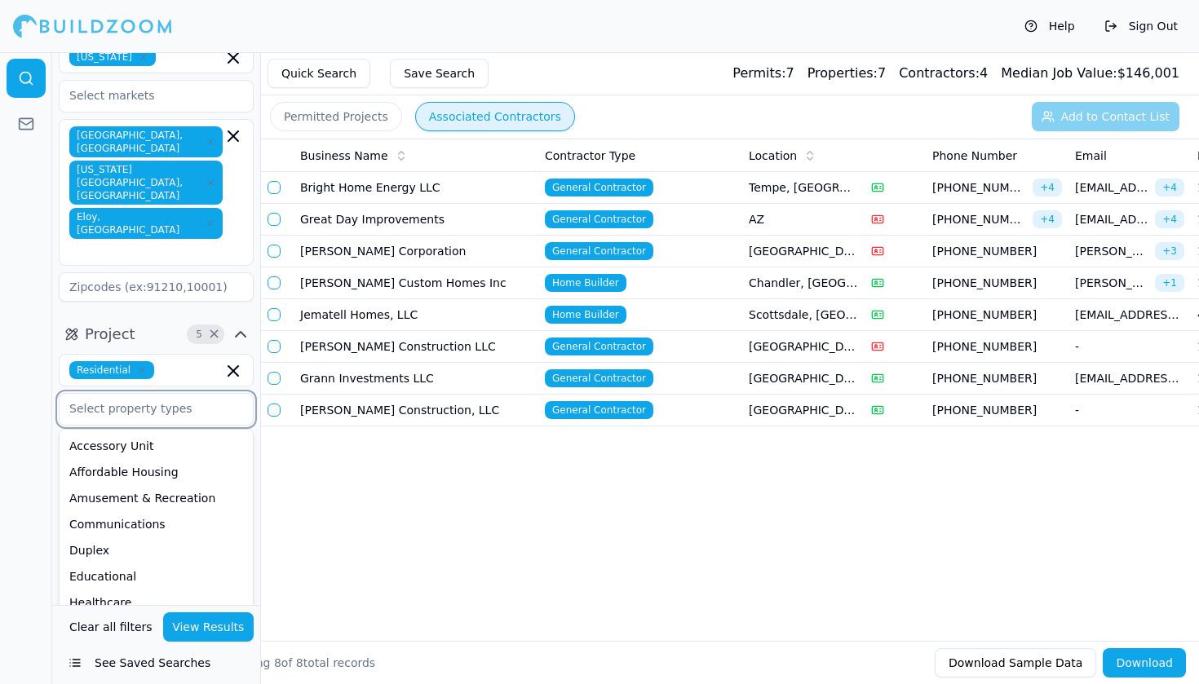
click at [149, 394] on input "text" at bounding box center [146, 408] width 173 height 29
click at [6, 345] on div at bounding box center [26, 368] width 52 height 632
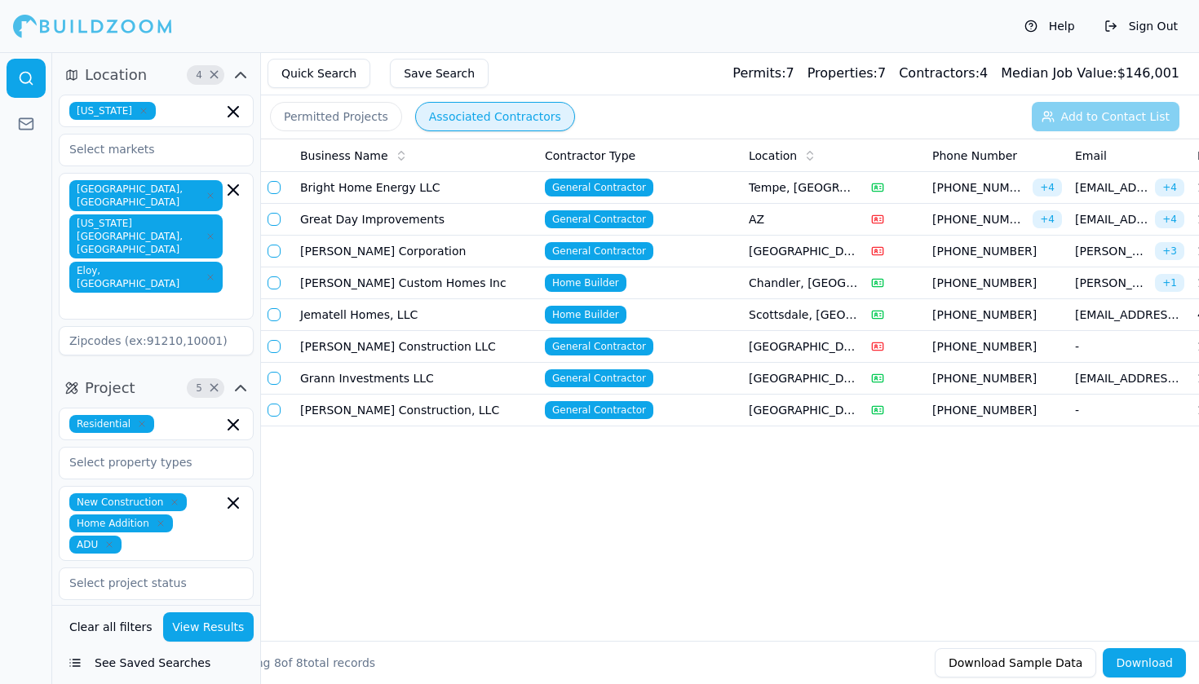
scroll to position [0, 0]
click at [210, 384] on span "×" at bounding box center [214, 388] width 12 height 8
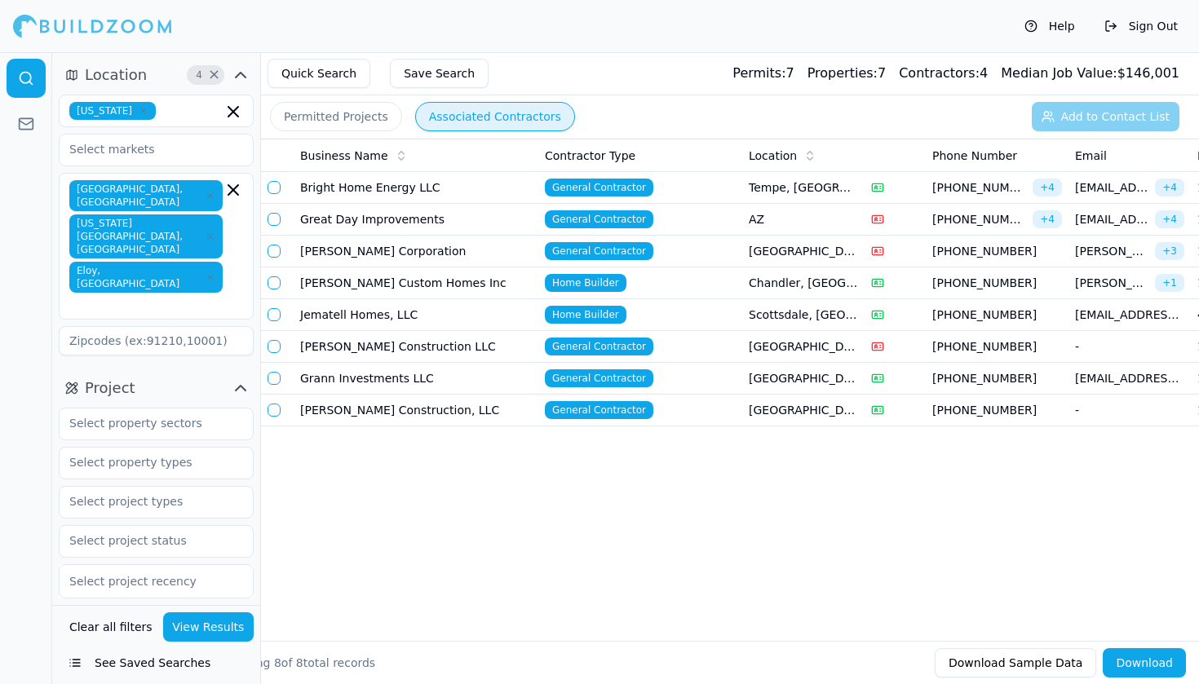
click at [228, 640] on button "View Results" at bounding box center [208, 627] width 91 height 29
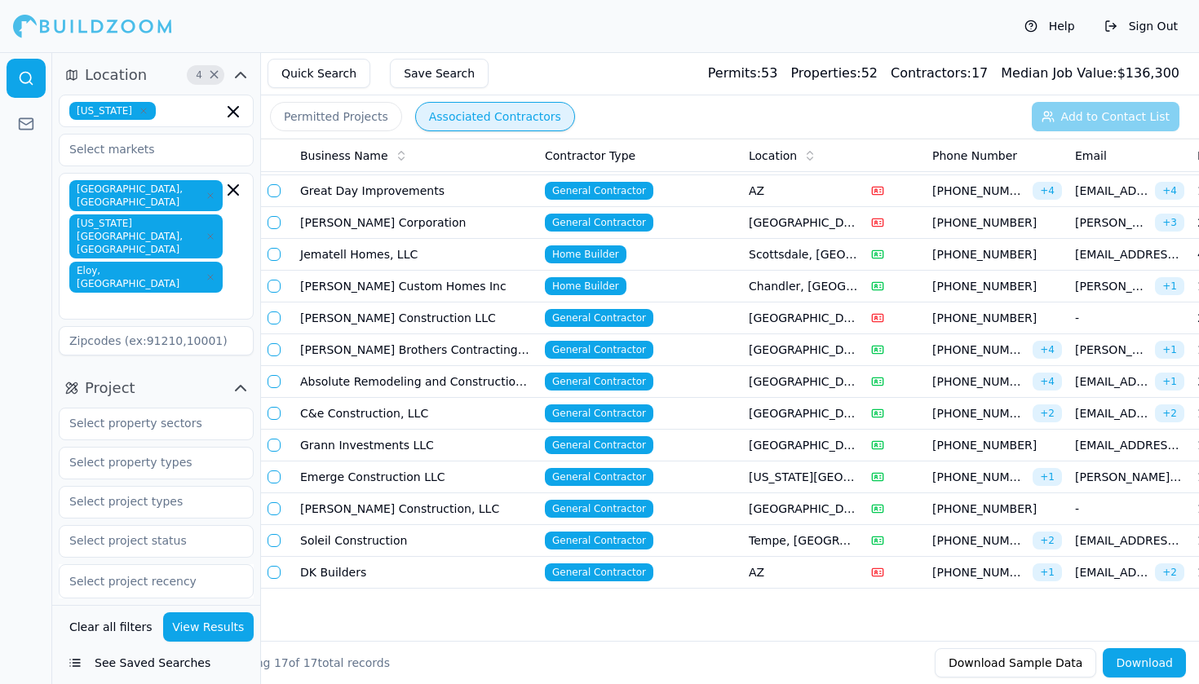
click at [1144, 657] on button "Download" at bounding box center [1144, 662] width 83 height 29
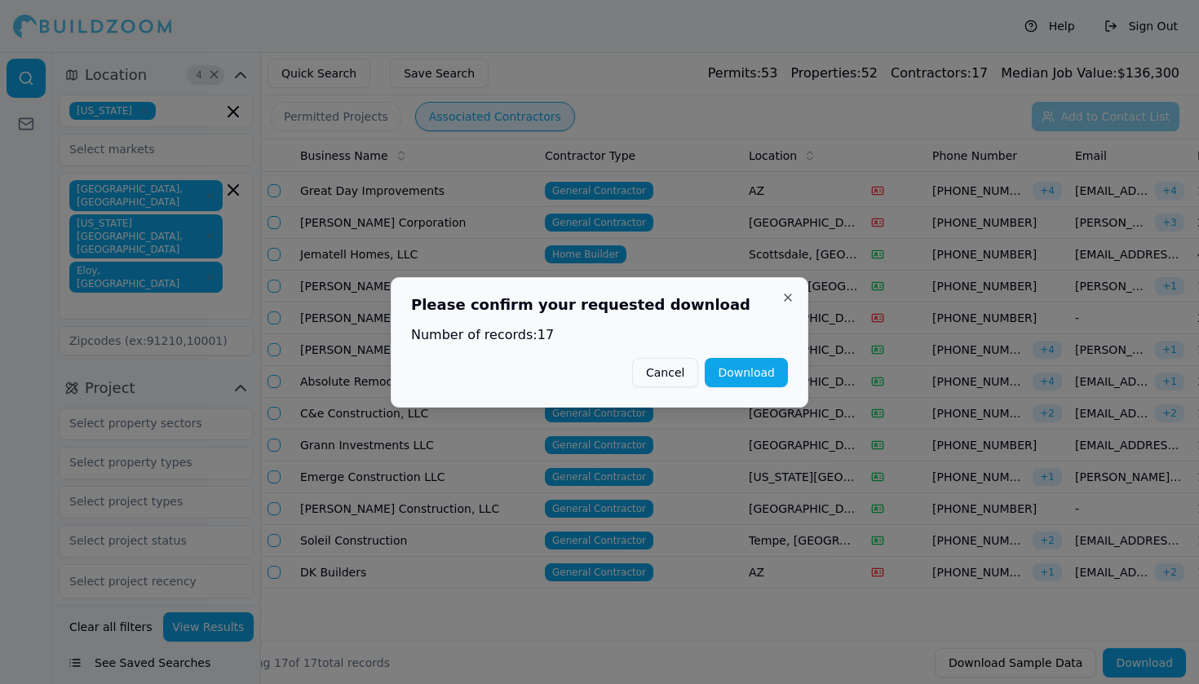
click at [789, 294] on button "Close" at bounding box center [787, 297] width 13 height 13
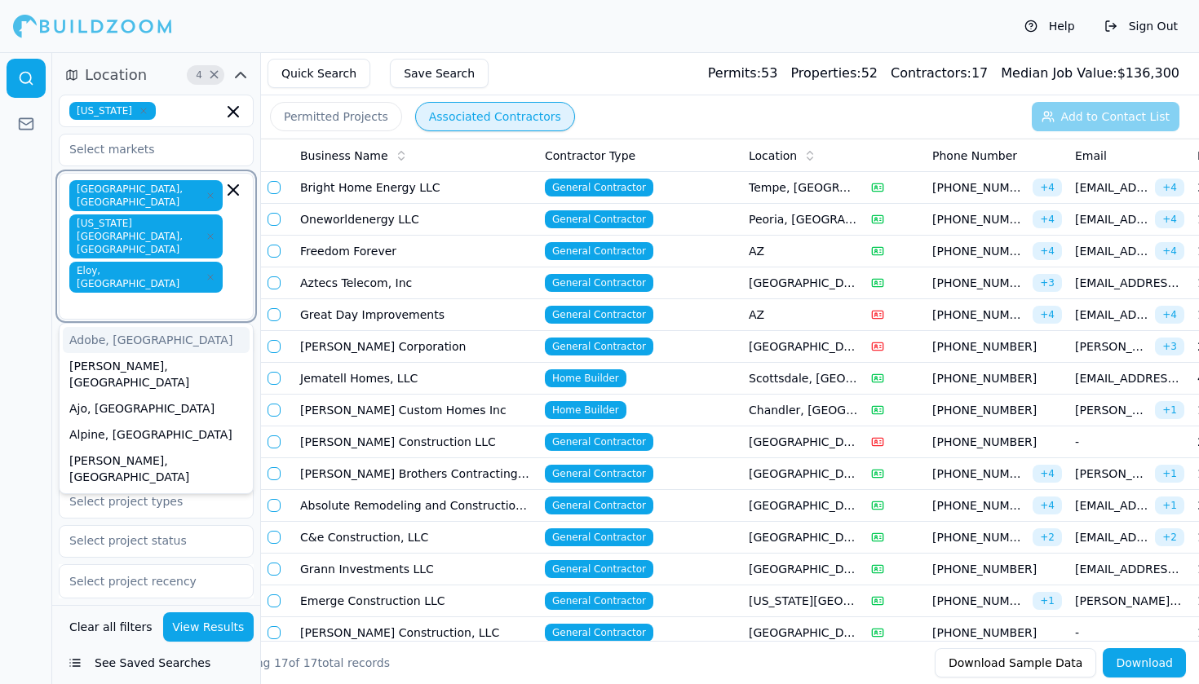
click at [149, 296] on input "text" at bounding box center [148, 304] width 150 height 16
type input "maricopa"
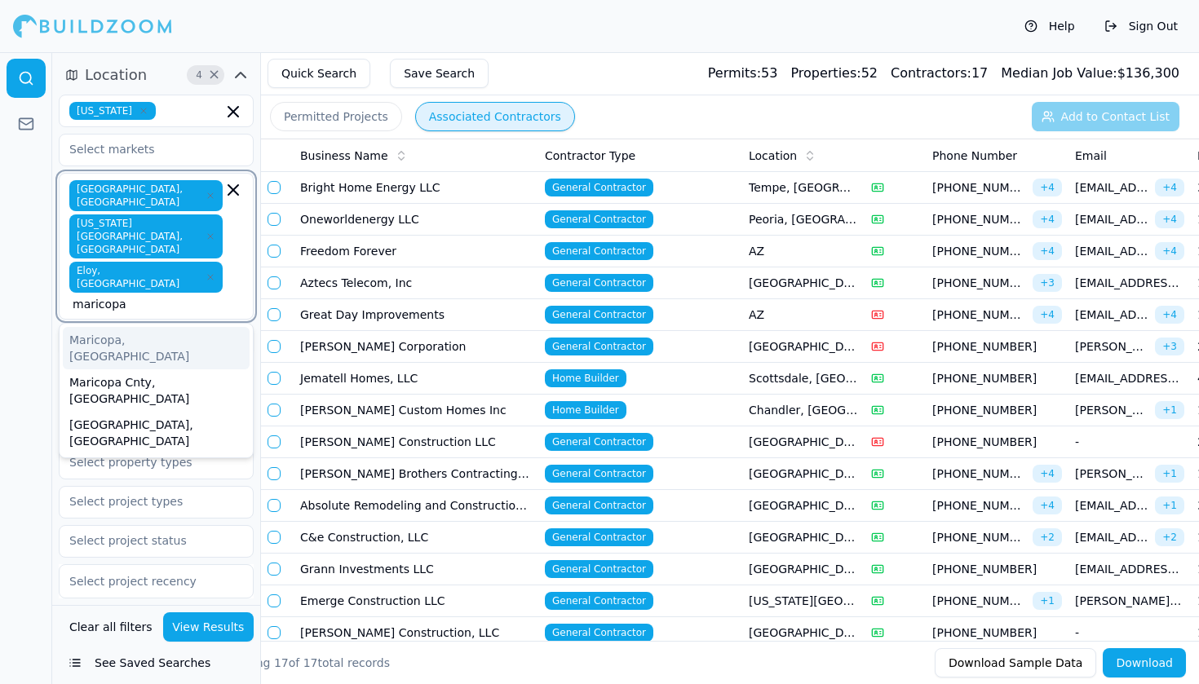
click at [153, 327] on div "Maricopa, [GEOGRAPHIC_DATA]" at bounding box center [156, 348] width 187 height 42
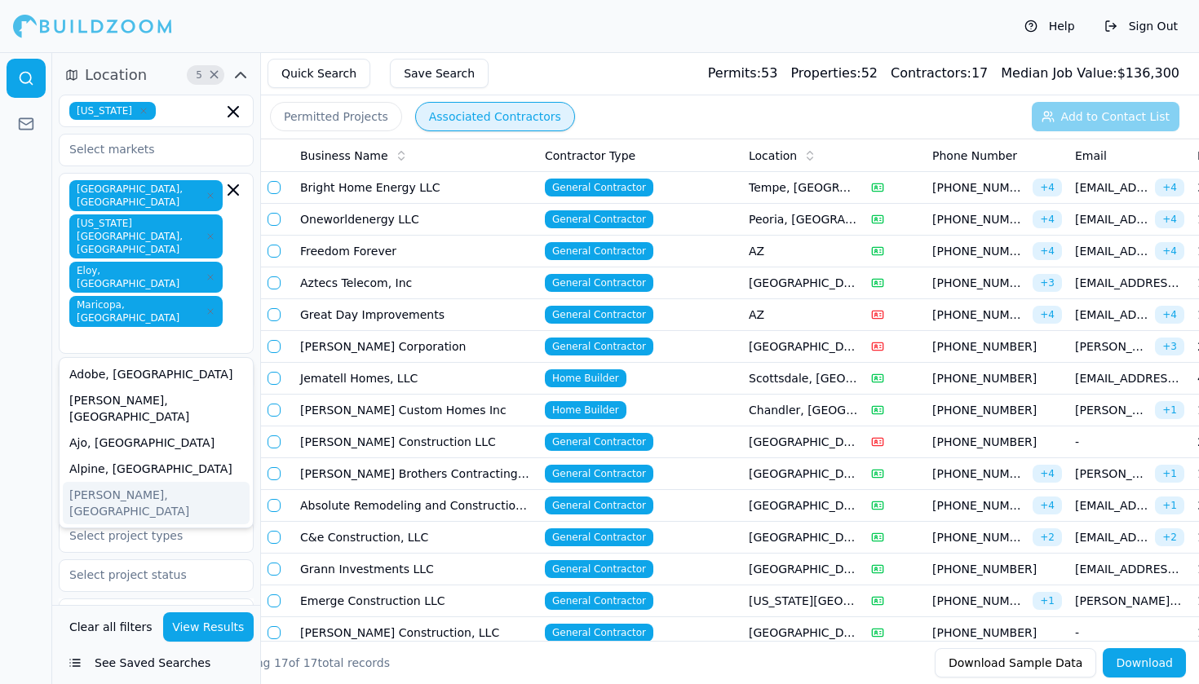
click at [208, 621] on button "View Results" at bounding box center [208, 627] width 91 height 29
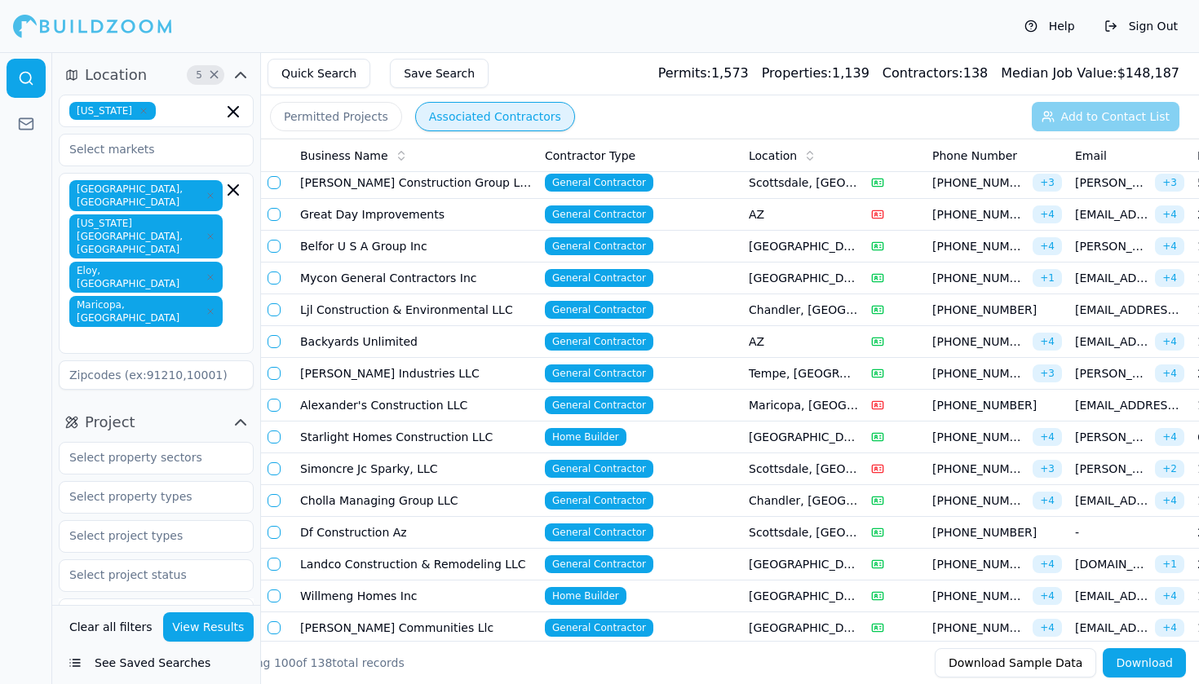
scroll to position [1957, 0]
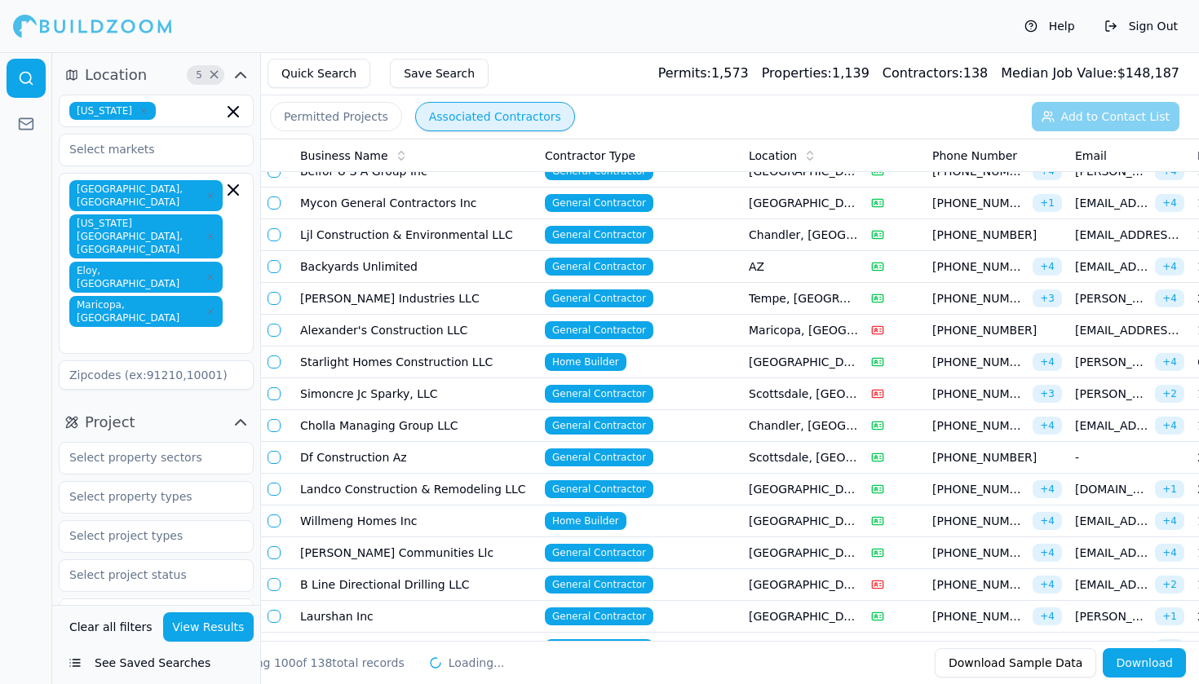
click at [1124, 651] on button "Download" at bounding box center [1144, 662] width 83 height 29
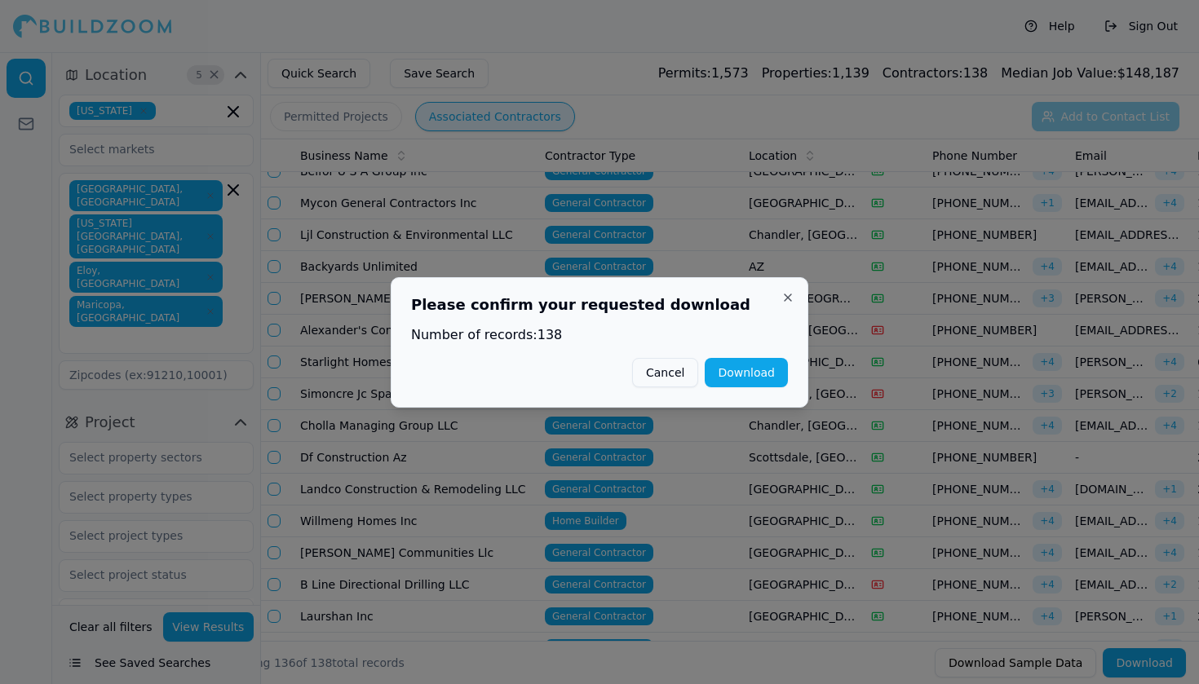
click at [752, 365] on button "Download" at bounding box center [746, 372] width 83 height 29
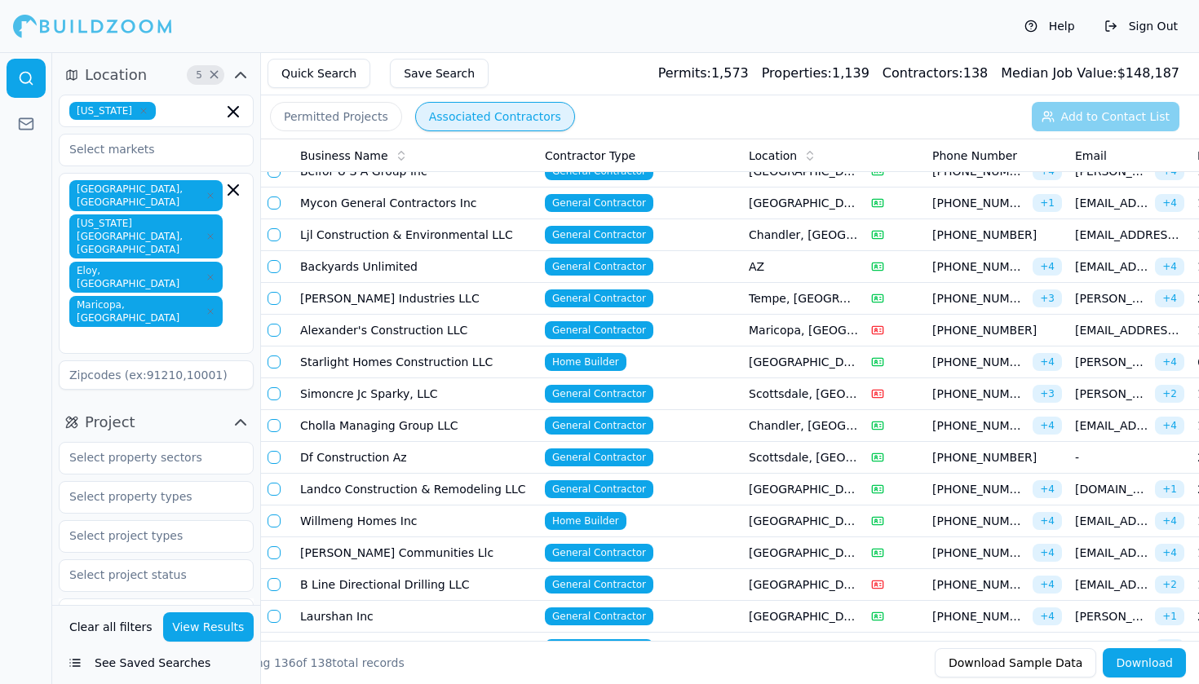
scroll to position [0, 0]
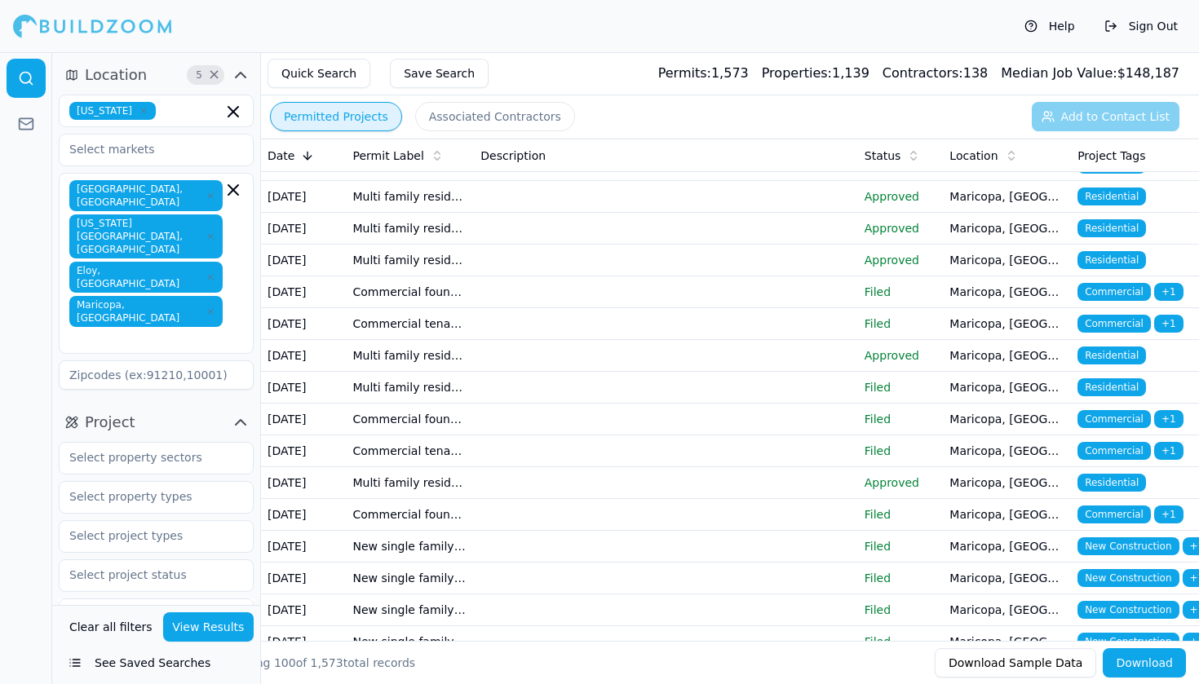
click at [378, 117] on button "Permitted Projects" at bounding box center [336, 116] width 132 height 29
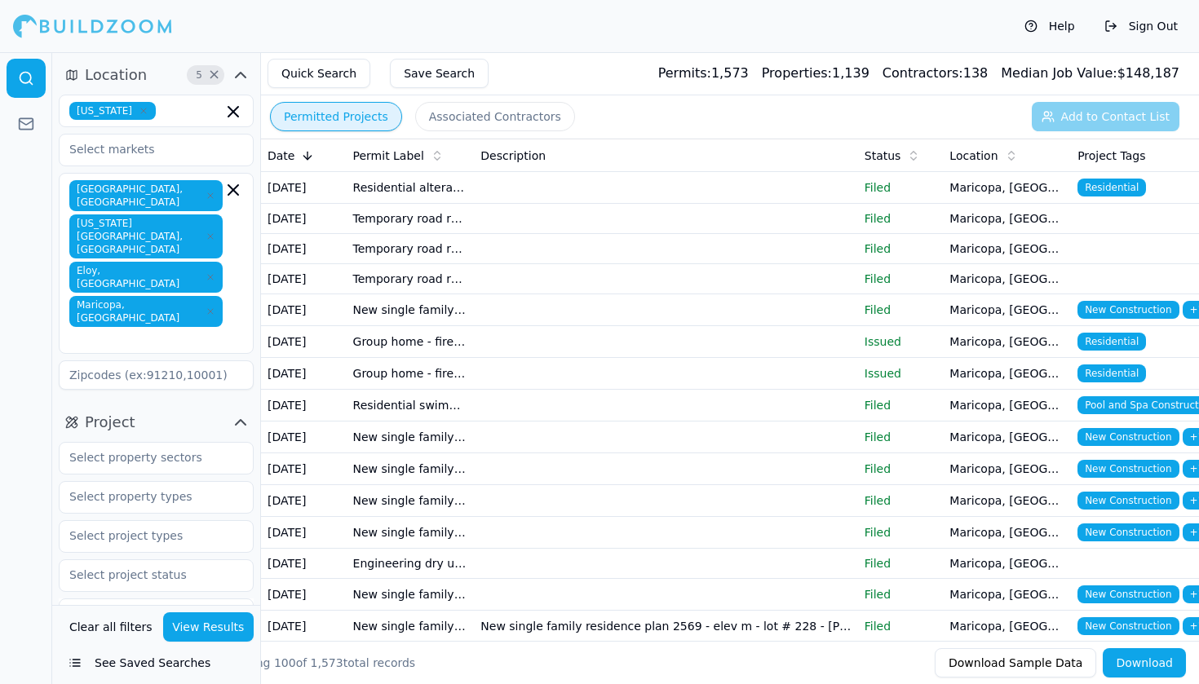
click at [1160, 673] on button "Download" at bounding box center [1144, 662] width 83 height 29
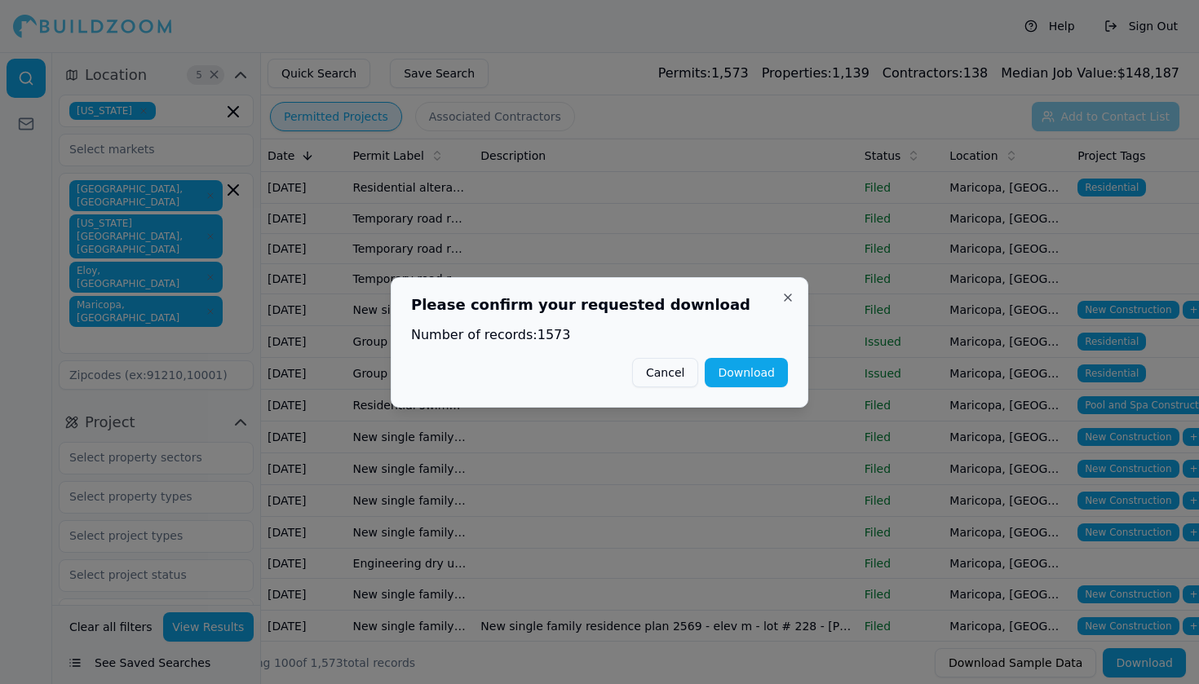
click at [786, 293] on button "Close" at bounding box center [787, 297] width 13 height 13
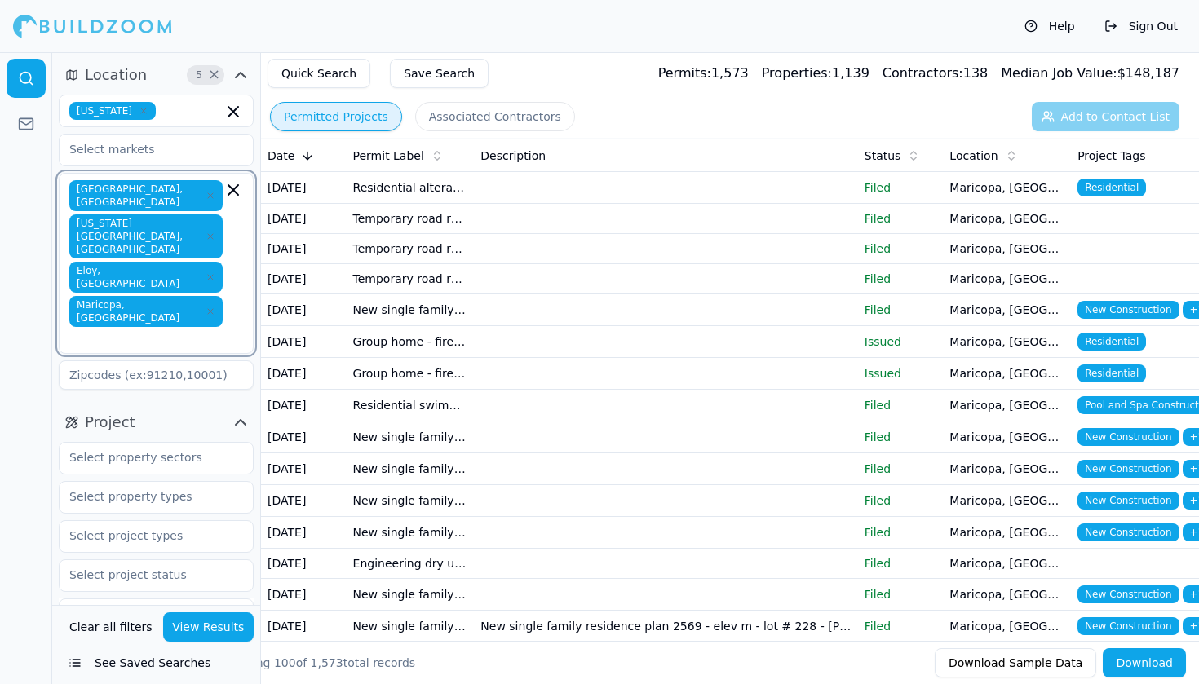
click at [170, 330] on input "text" at bounding box center [148, 338] width 150 height 16
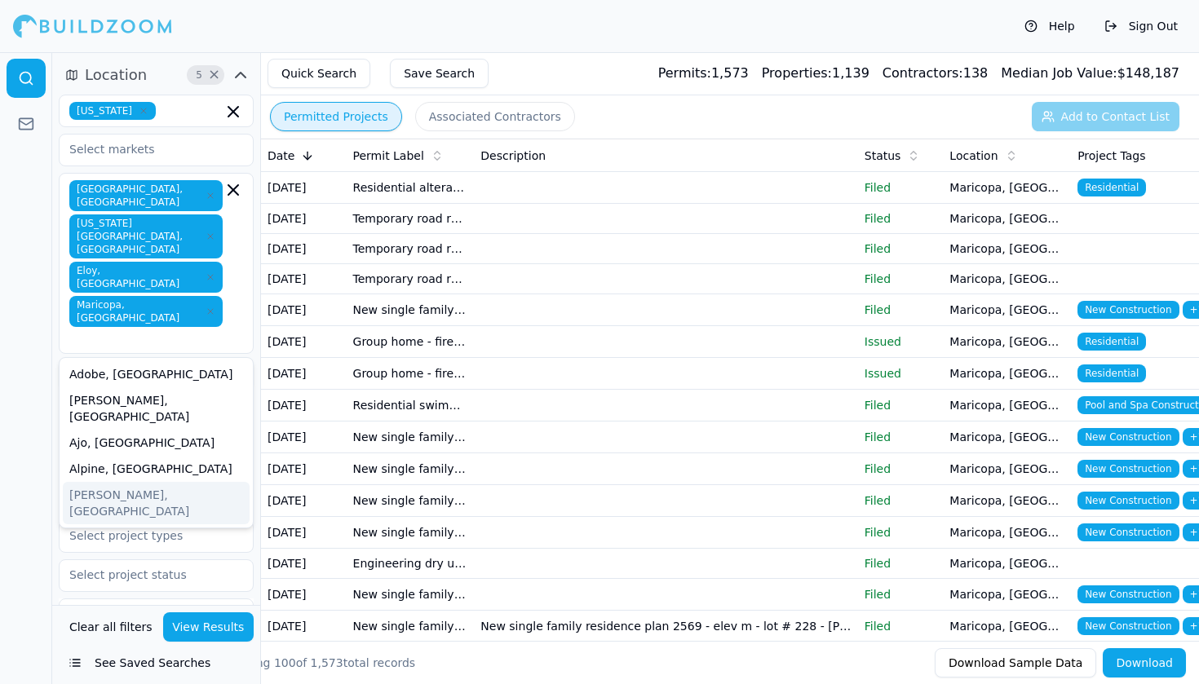
click at [3, 241] on div at bounding box center [26, 368] width 52 height 632
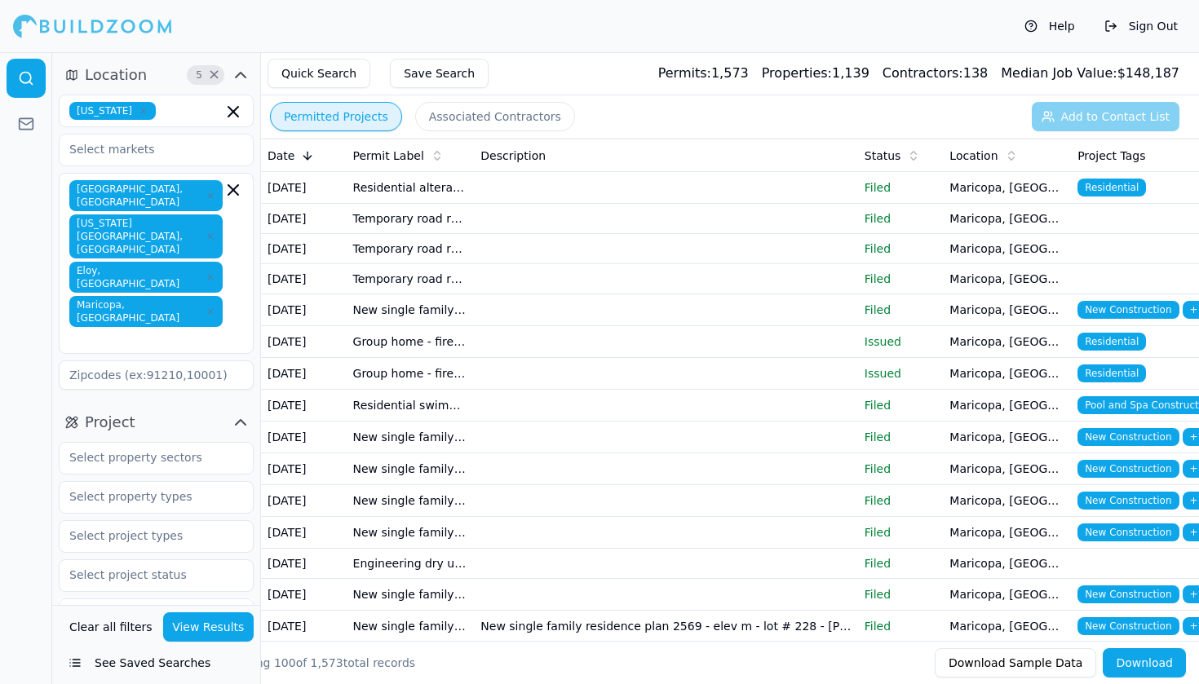
click at [1129, 667] on button "Download" at bounding box center [1144, 662] width 83 height 29
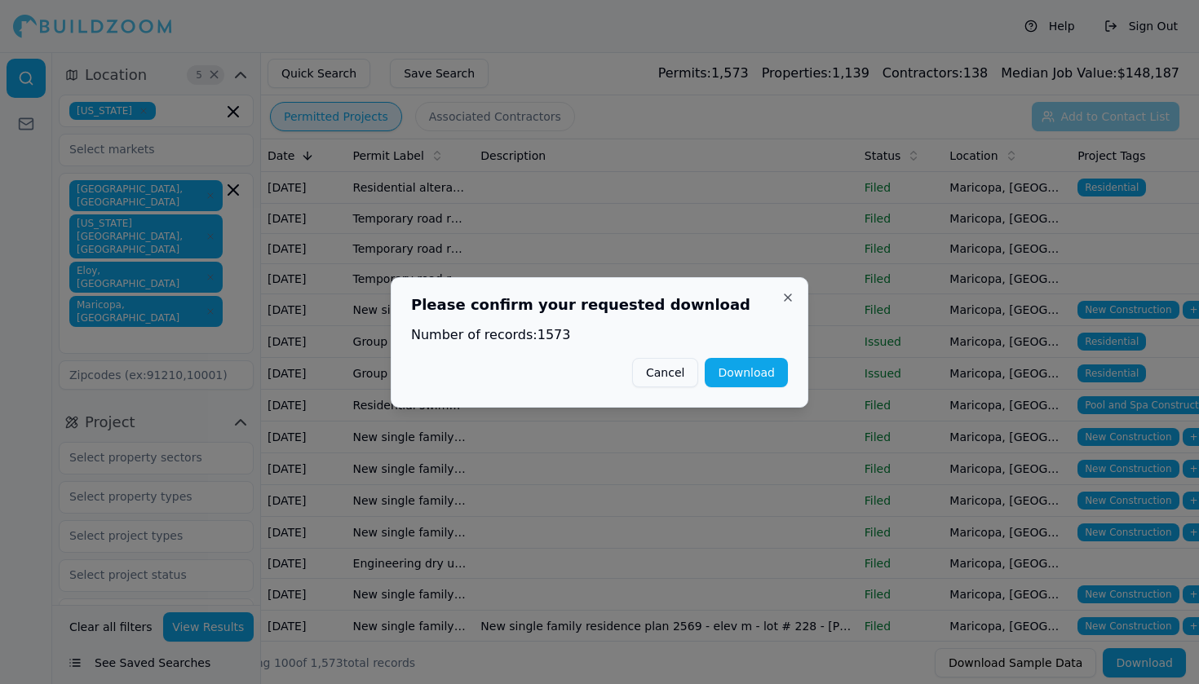
click at [740, 367] on button "Download" at bounding box center [746, 372] width 83 height 29
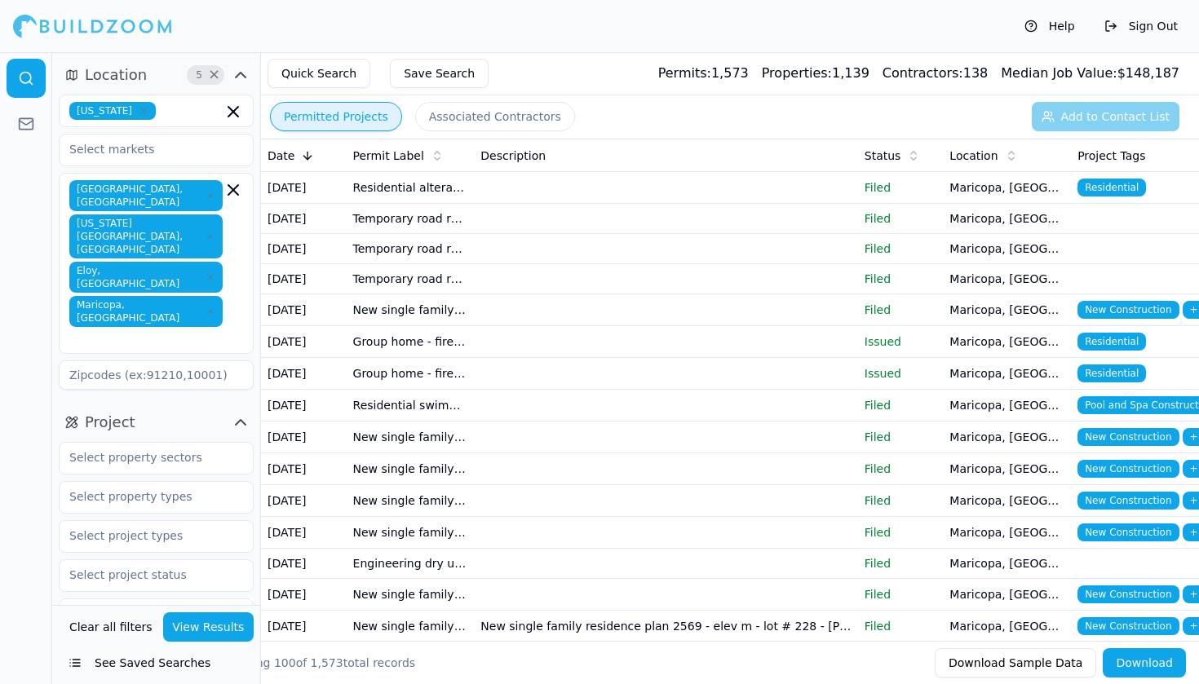
click at [449, 115] on button "Associated Contractors" at bounding box center [495, 116] width 160 height 29
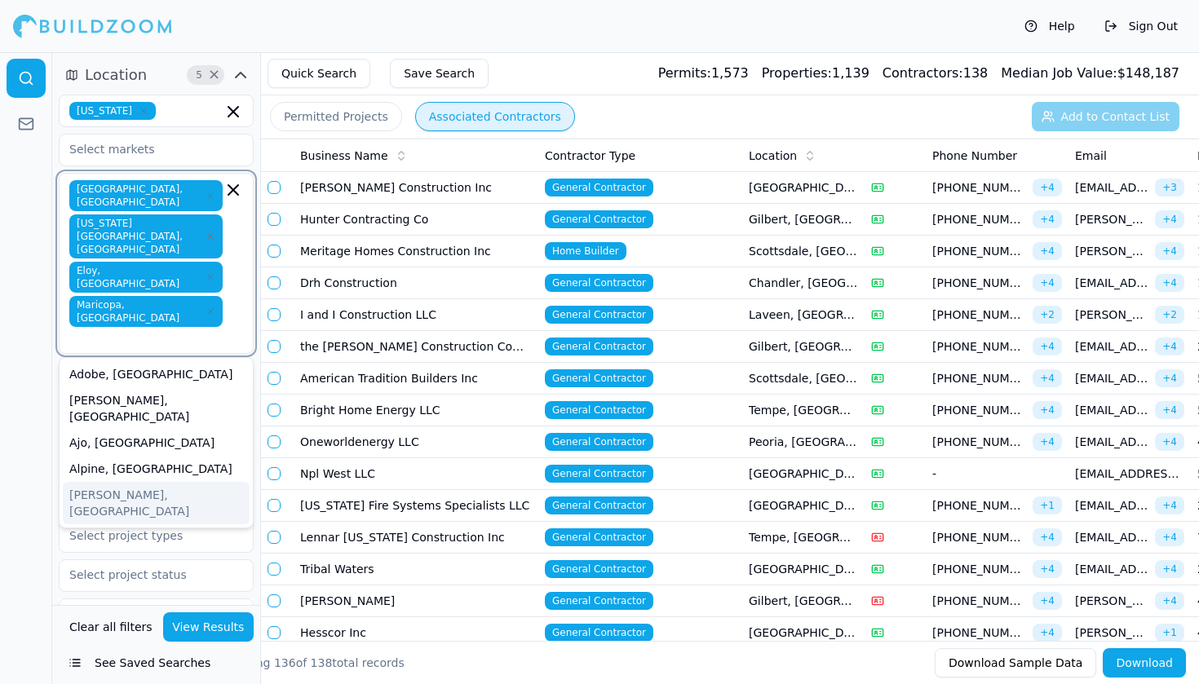
click at [174, 330] on input "text" at bounding box center [148, 338] width 150 height 16
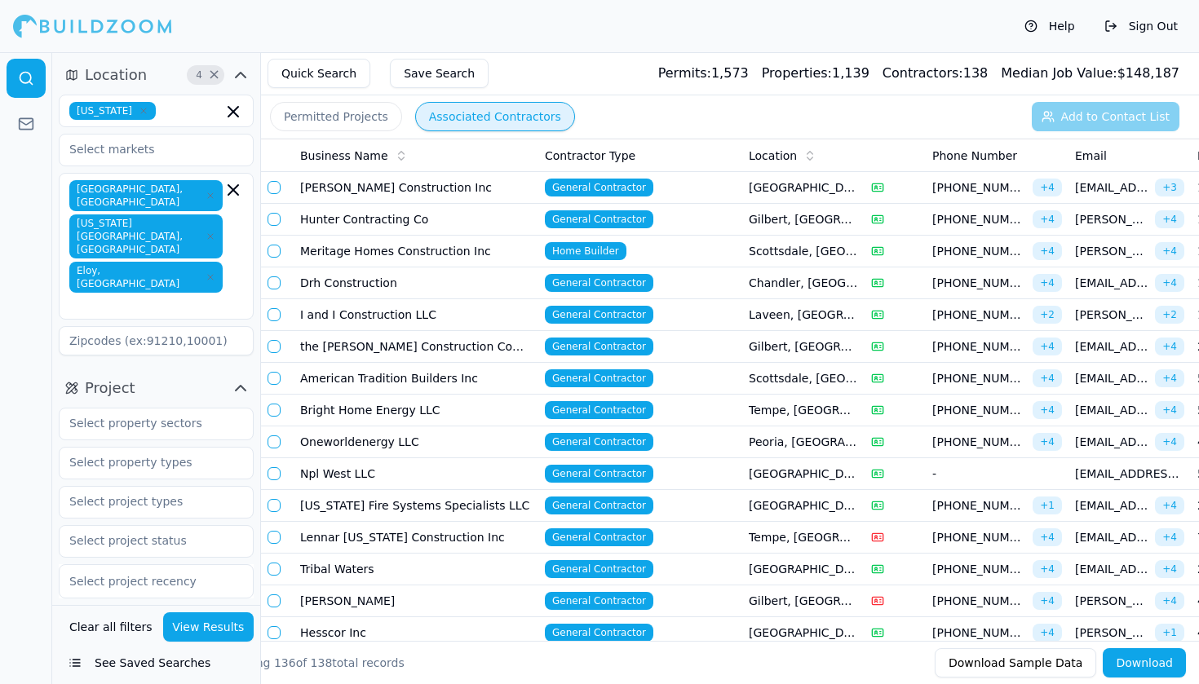
click at [7, 255] on div at bounding box center [26, 368] width 52 height 632
click at [218, 636] on button "View Results" at bounding box center [208, 627] width 91 height 29
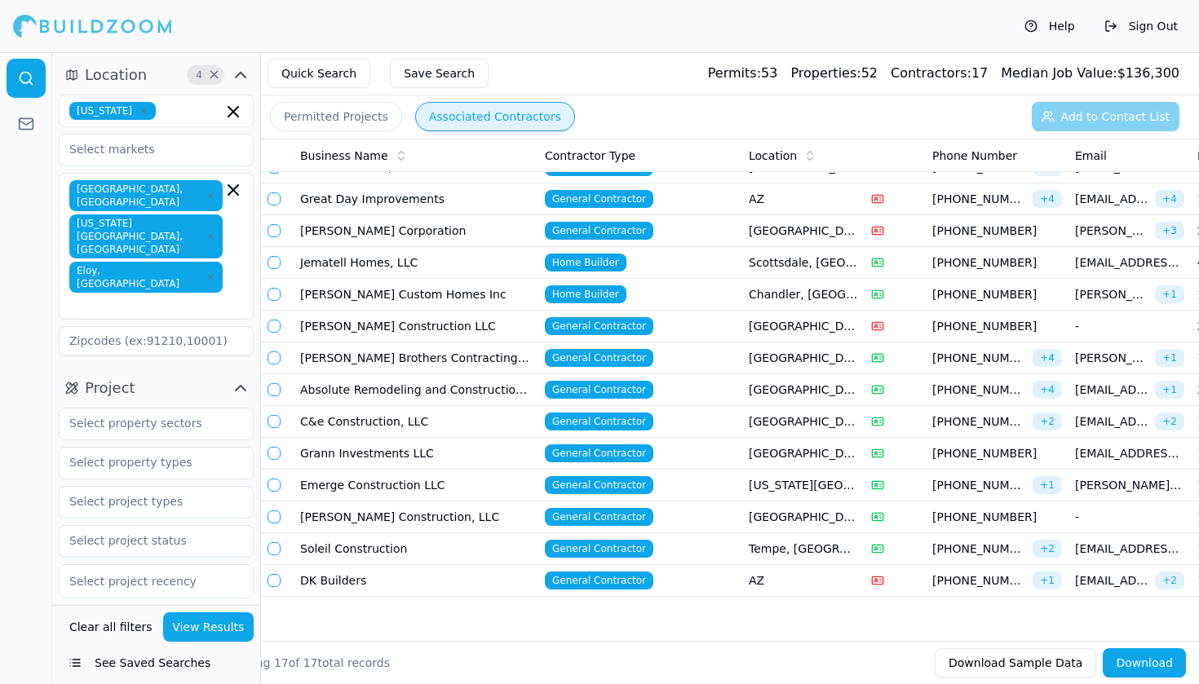
scroll to position [114, 0]
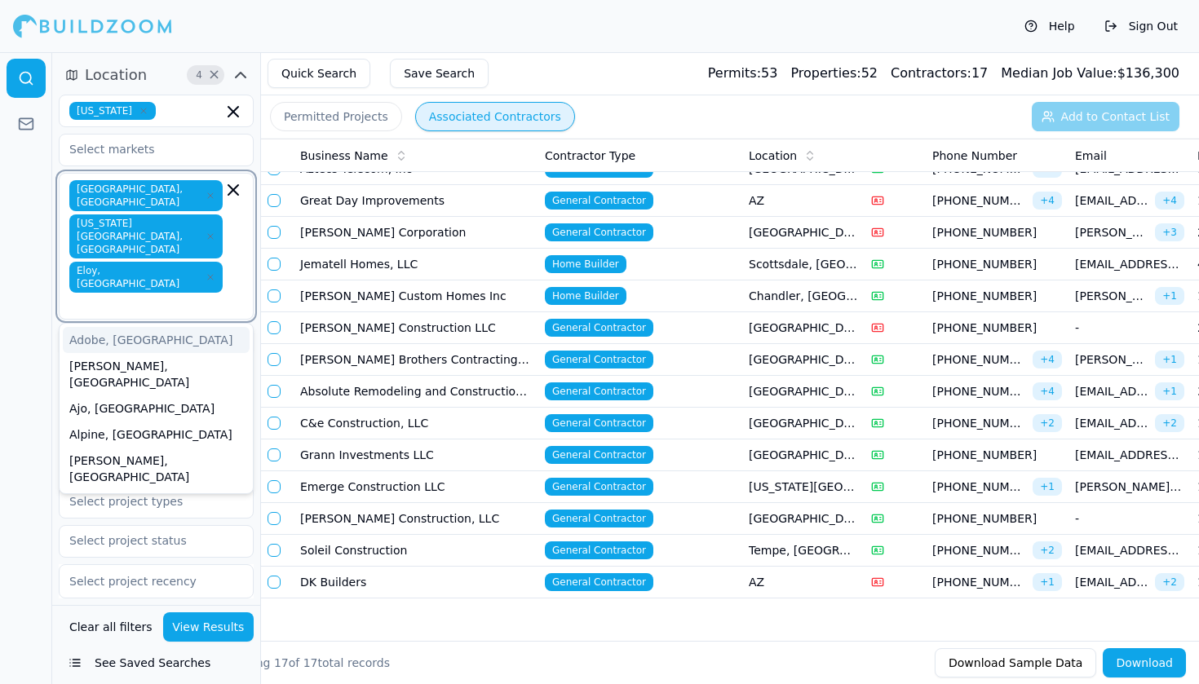
click at [166, 296] on input "text" at bounding box center [148, 304] width 150 height 16
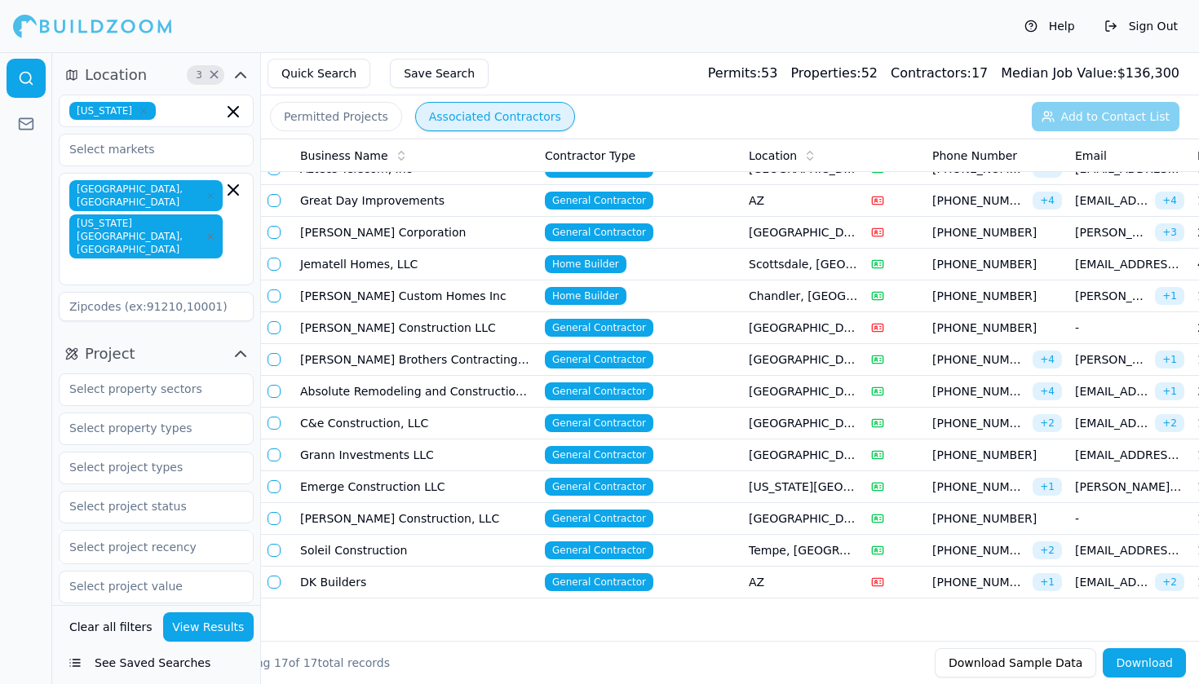
click at [25, 230] on div at bounding box center [26, 368] width 52 height 632
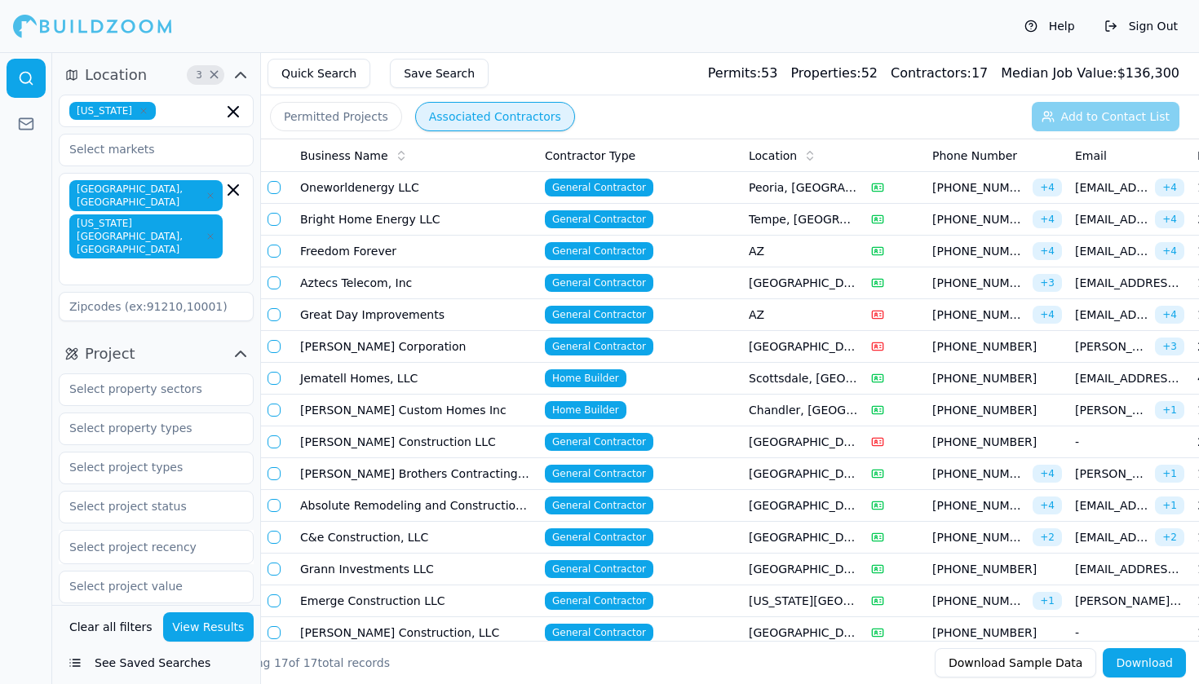
click at [235, 621] on button "View Results" at bounding box center [208, 627] width 91 height 29
click at [1155, 666] on button "Download" at bounding box center [1144, 662] width 83 height 29
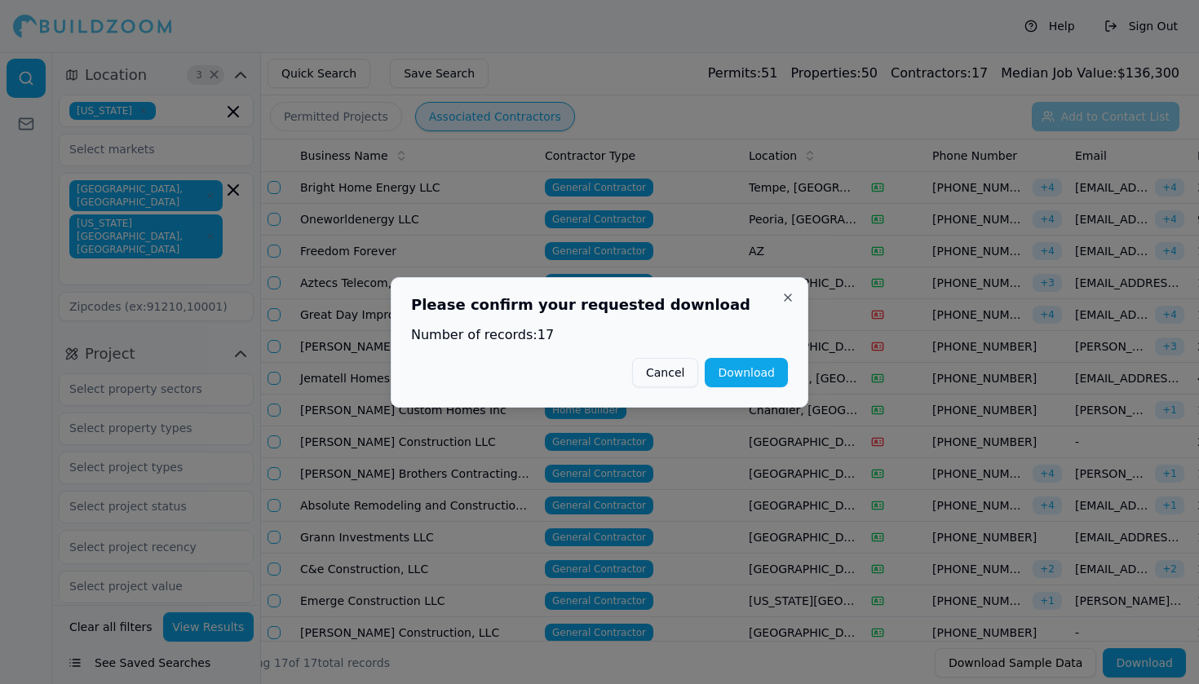
click at [768, 380] on button "Download" at bounding box center [746, 372] width 83 height 29
